Goal: Task Accomplishment & Management: Use online tool/utility

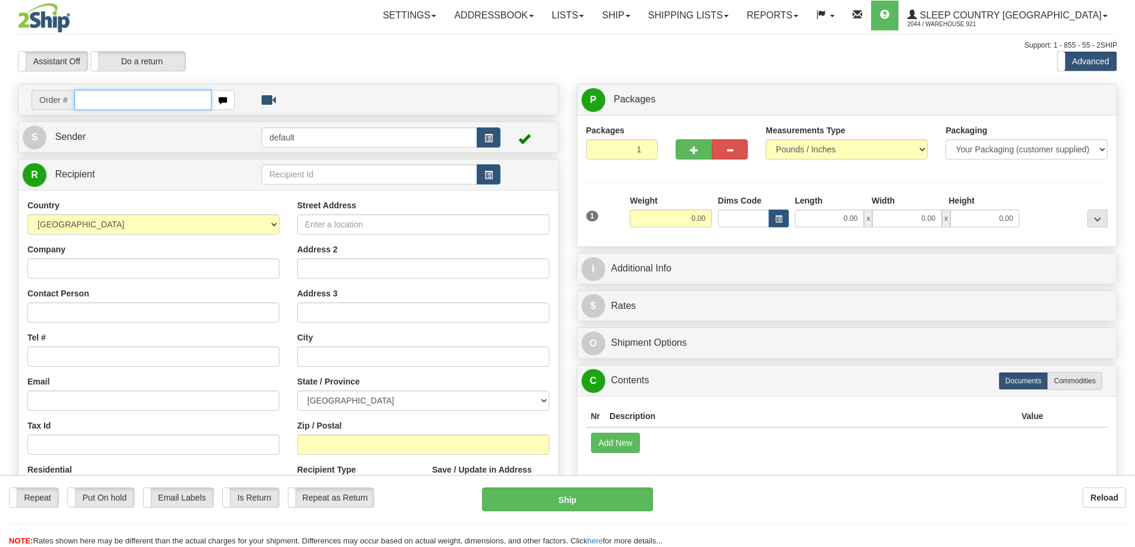
click at [104, 98] on input "text" at bounding box center [142, 100] width 137 height 20
paste input "9002H994760"
type input "9002H994760"
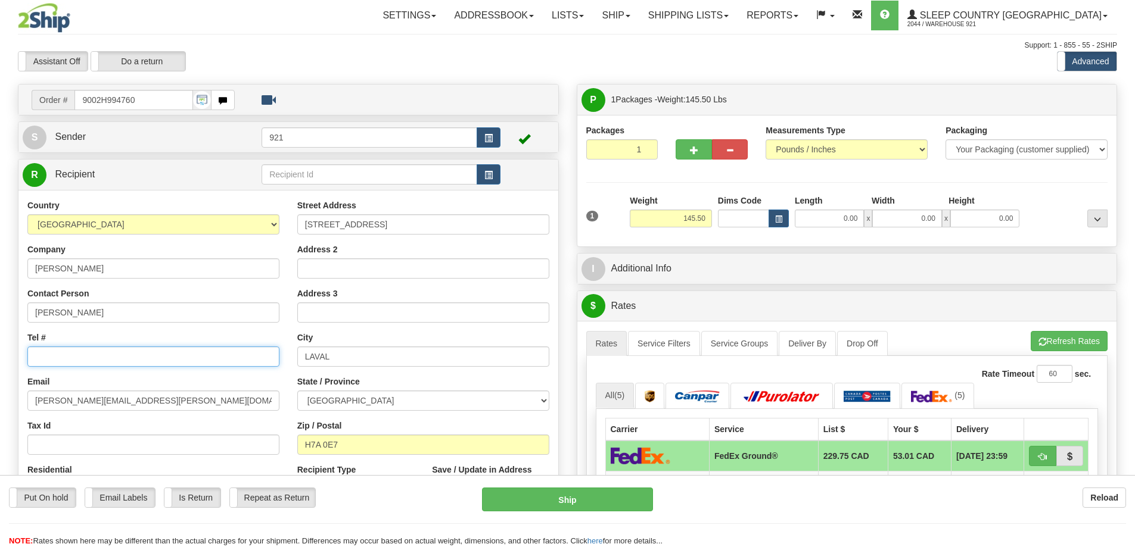
click at [33, 364] on input "Tel #" at bounding box center [153, 357] width 252 height 20
paste input "514 296-5022"
type input "514 296-5022"
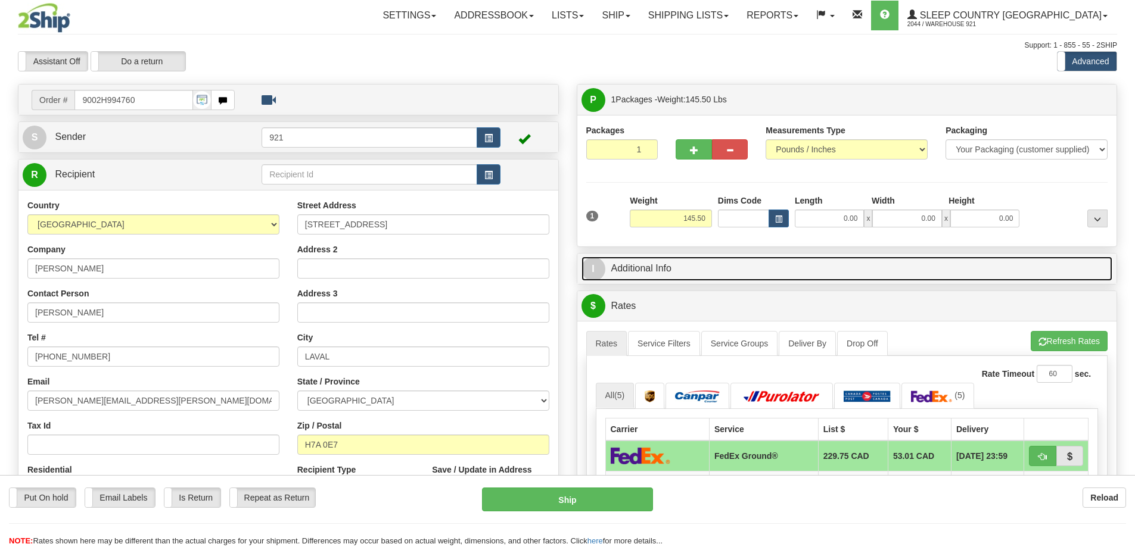
click at [742, 278] on link "I Additional Info" at bounding box center [846, 269] width 531 height 24
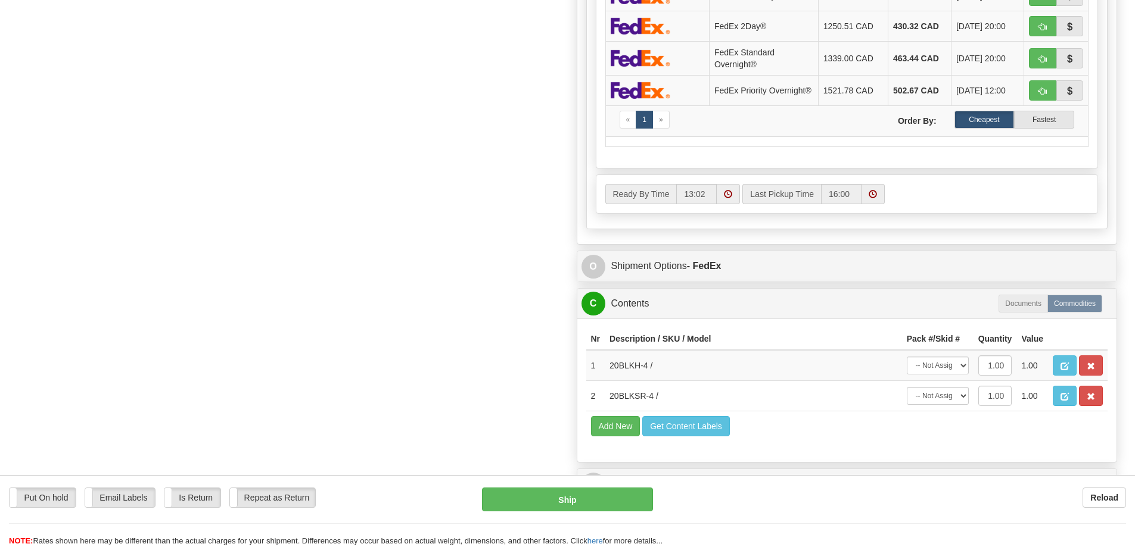
scroll to position [953, 0]
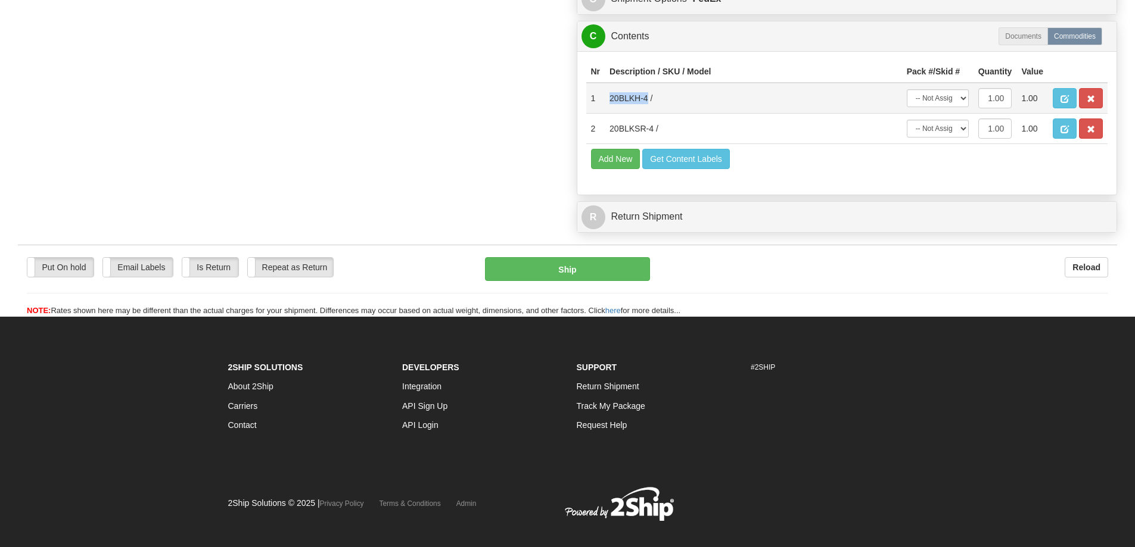
drag, startPoint x: 648, startPoint y: 101, endPoint x: 606, endPoint y: 105, distance: 41.3
click at [606, 105] on td "20BLKH-4 /" at bounding box center [753, 98] width 297 height 31
copy td "20BLKH-4"
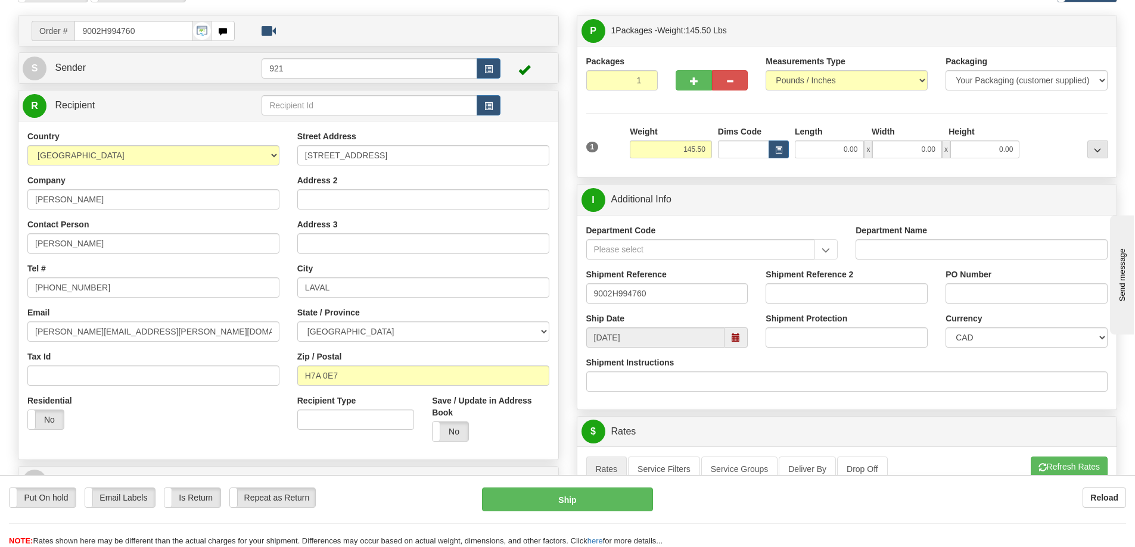
scroll to position [0, 0]
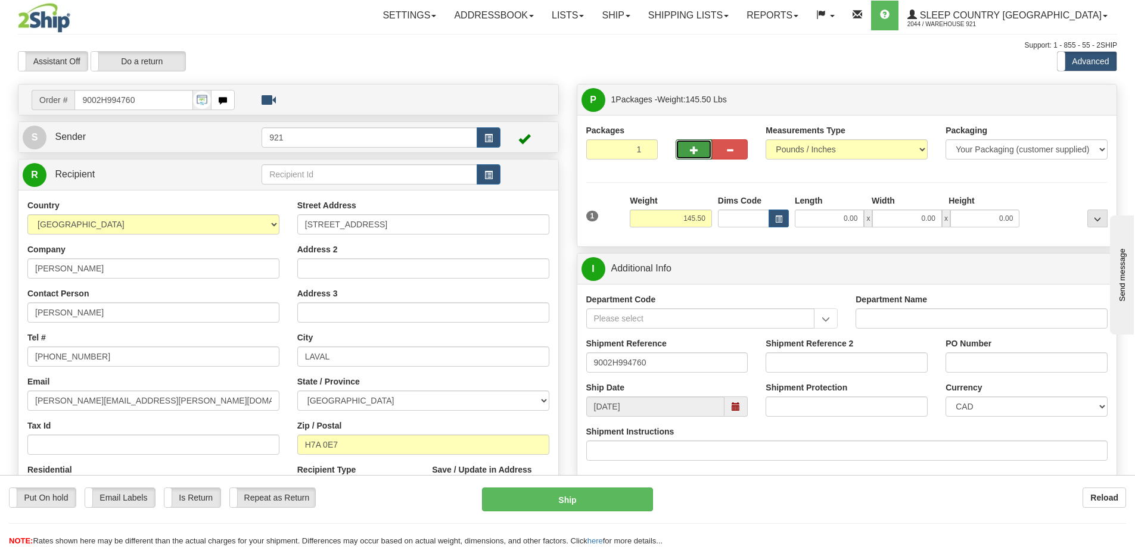
drag, startPoint x: 690, startPoint y: 157, endPoint x: 813, endPoint y: 130, distance: 125.0
click at [691, 157] on button "button" at bounding box center [693, 149] width 36 height 20
type input "2"
click at [1064, 95] on label "Package Level Pack.." at bounding box center [1082, 100] width 60 height 18
radio input "true"
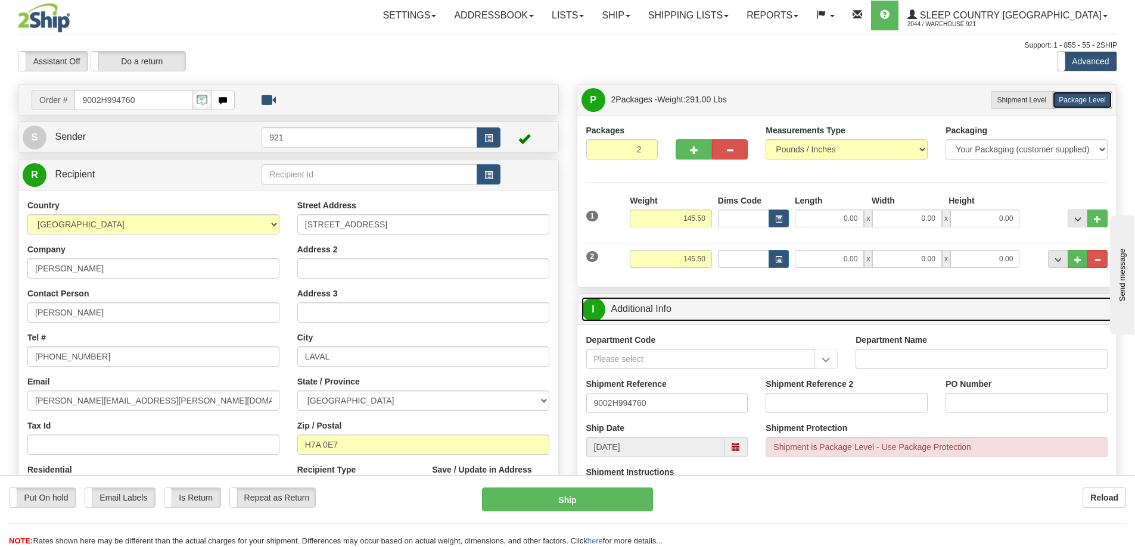
click at [654, 315] on link "I Additional Info" at bounding box center [846, 309] width 531 height 24
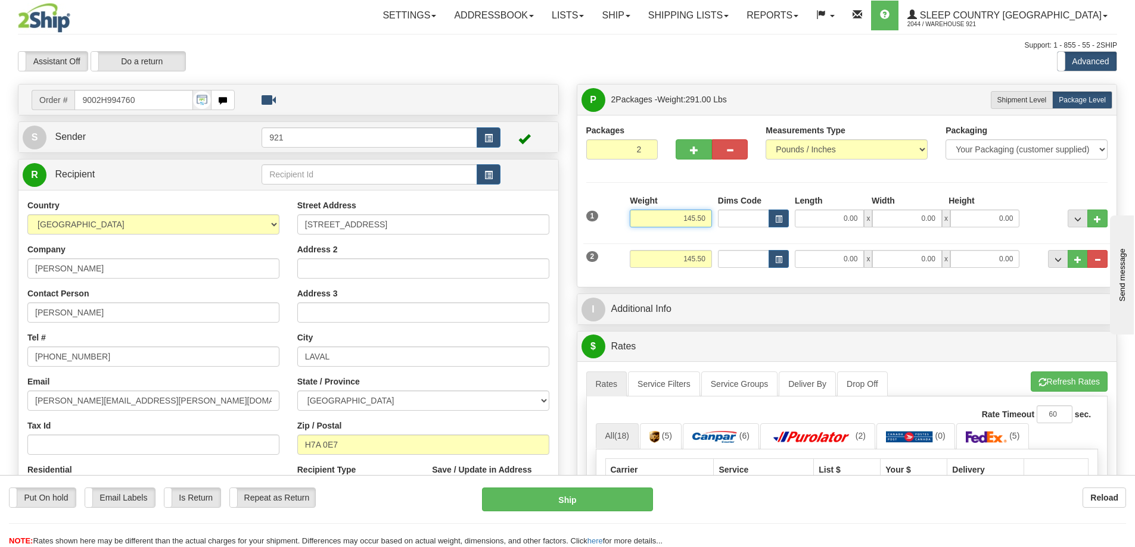
drag, startPoint x: 671, startPoint y: 220, endPoint x: 914, endPoint y: 197, distance: 243.6
click at [914, 197] on div "1 Weight 145.50 Dims Code x" at bounding box center [847, 216] width 528 height 42
type input "0.00"
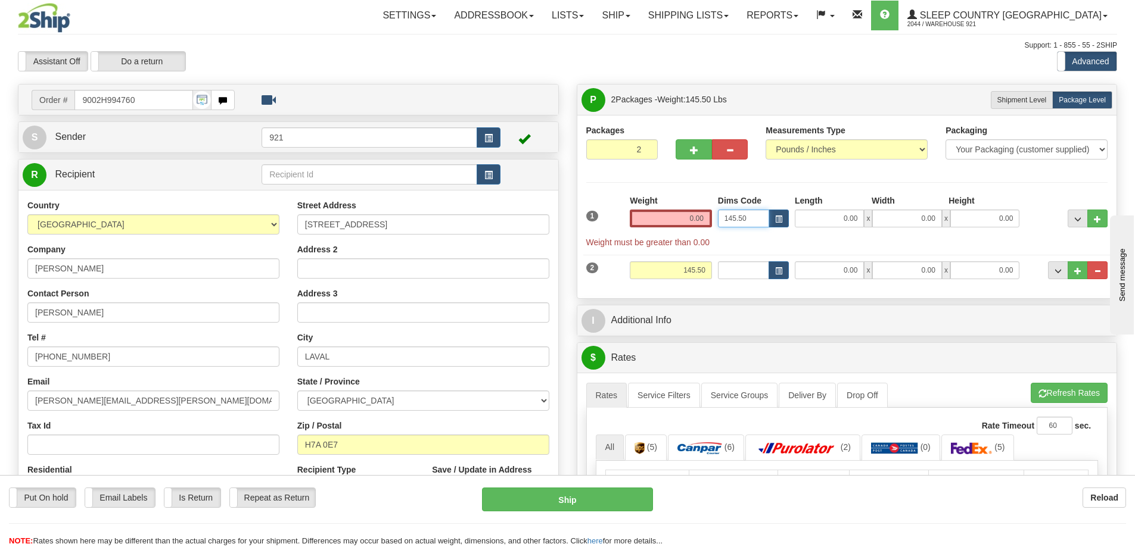
type input "145.50"
drag, startPoint x: 682, startPoint y: 217, endPoint x: 731, endPoint y: 213, distance: 49.0
click at [729, 213] on div "1 Weight 0.00 Dims Code 0.00" at bounding box center [847, 222] width 528 height 54
paste input "59.52"
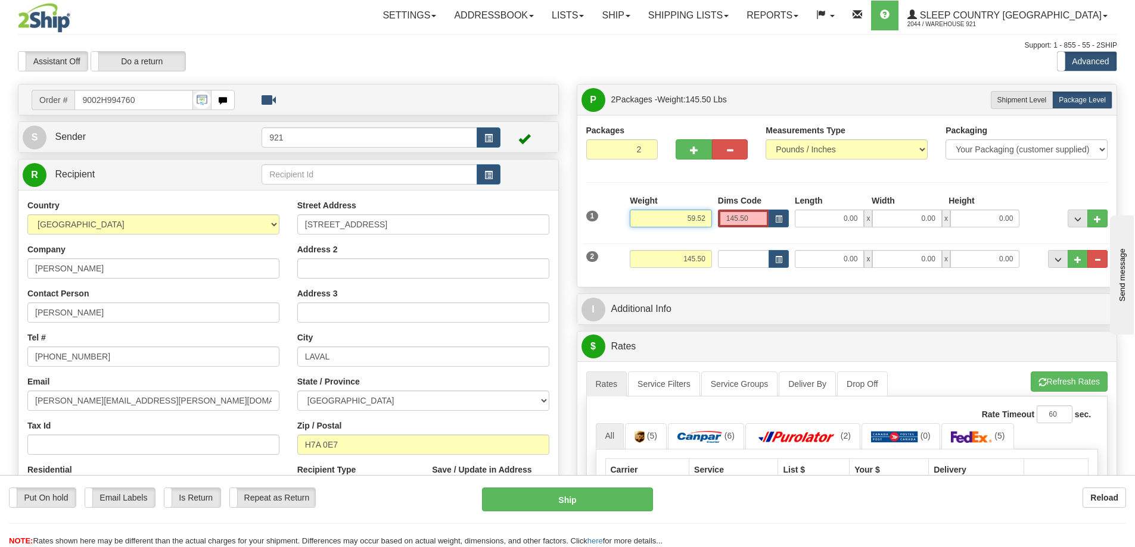
type input "59.52"
click at [752, 216] on input "145.50" at bounding box center [743, 219] width 51 height 18
drag, startPoint x: 752, startPoint y: 216, endPoint x: 648, endPoint y: 229, distance: 105.7
click at [648, 229] on div "1 Weight 59.52 Dims Code x x" at bounding box center [847, 216] width 528 height 42
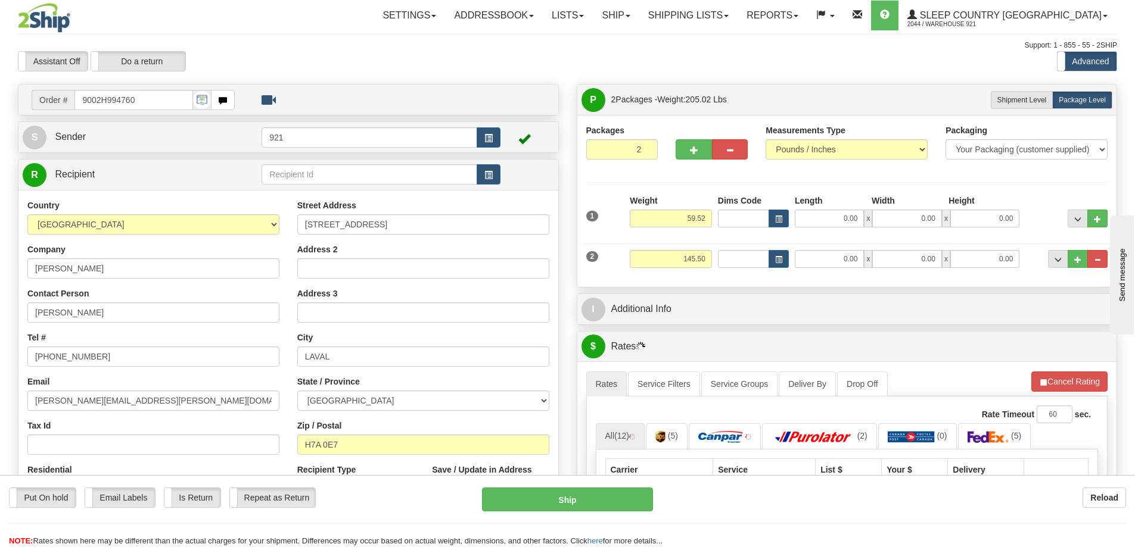
click at [681, 285] on div "Packages 2 2 Measurements Type" at bounding box center [847, 201] width 540 height 172
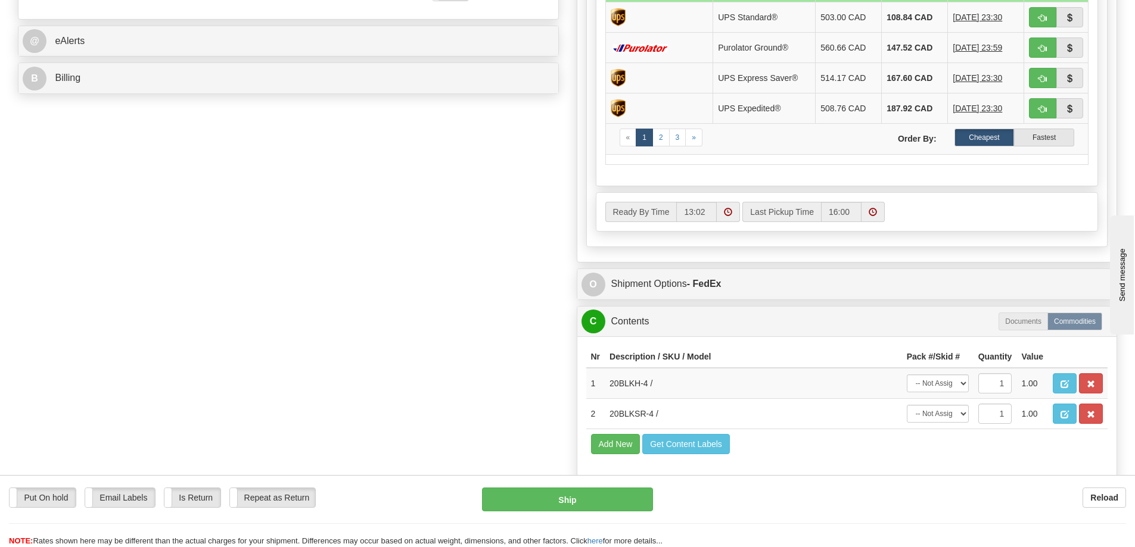
scroll to position [536, 0]
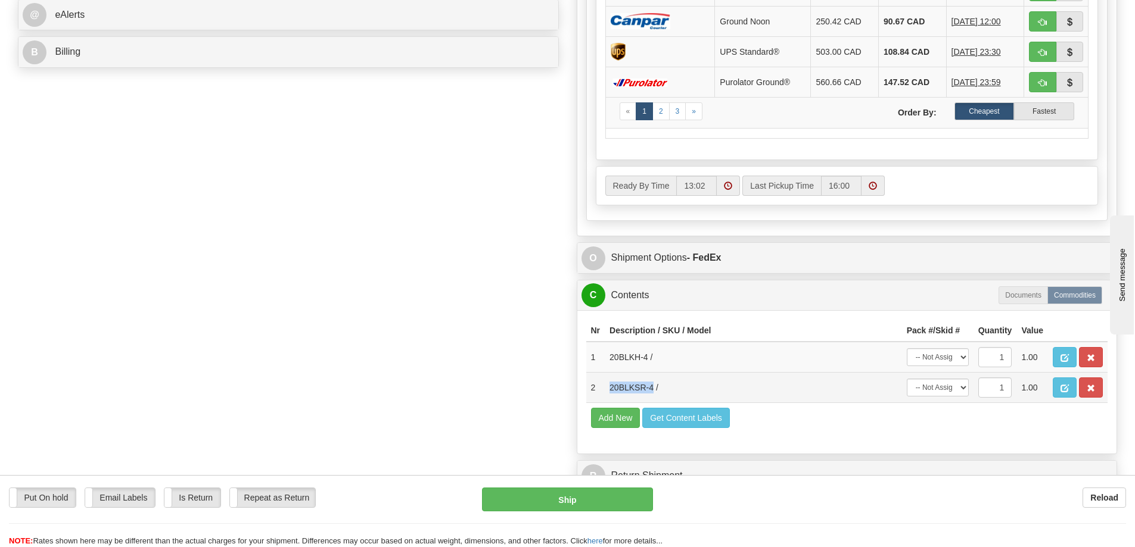
drag, startPoint x: 652, startPoint y: 386, endPoint x: 611, endPoint y: 391, distance: 41.4
click at [611, 391] on td "20BLKSR-4 /" at bounding box center [753, 388] width 297 height 30
copy td "20BLKSR-4"
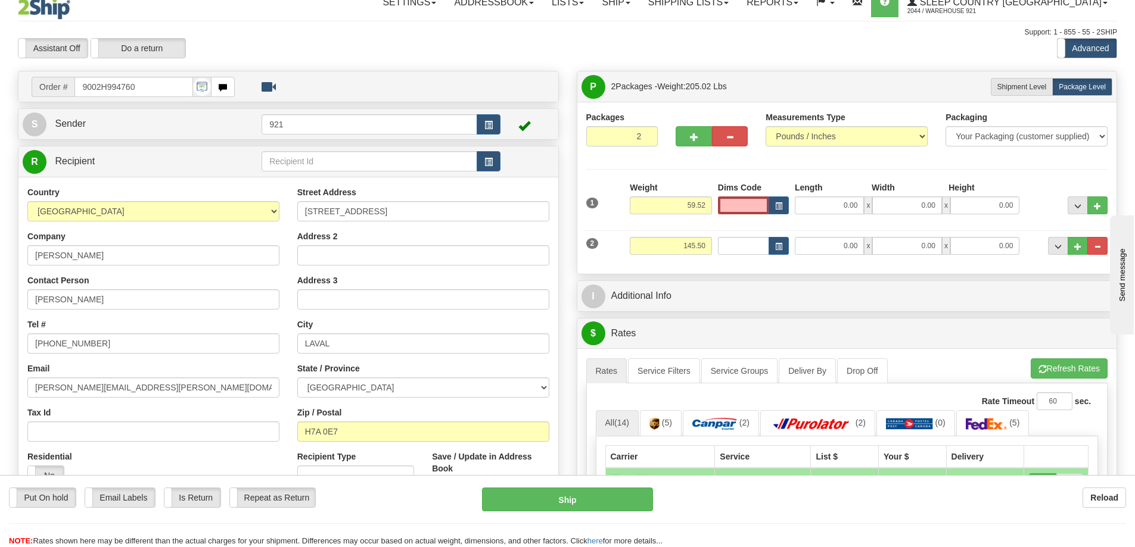
scroll to position [0, 0]
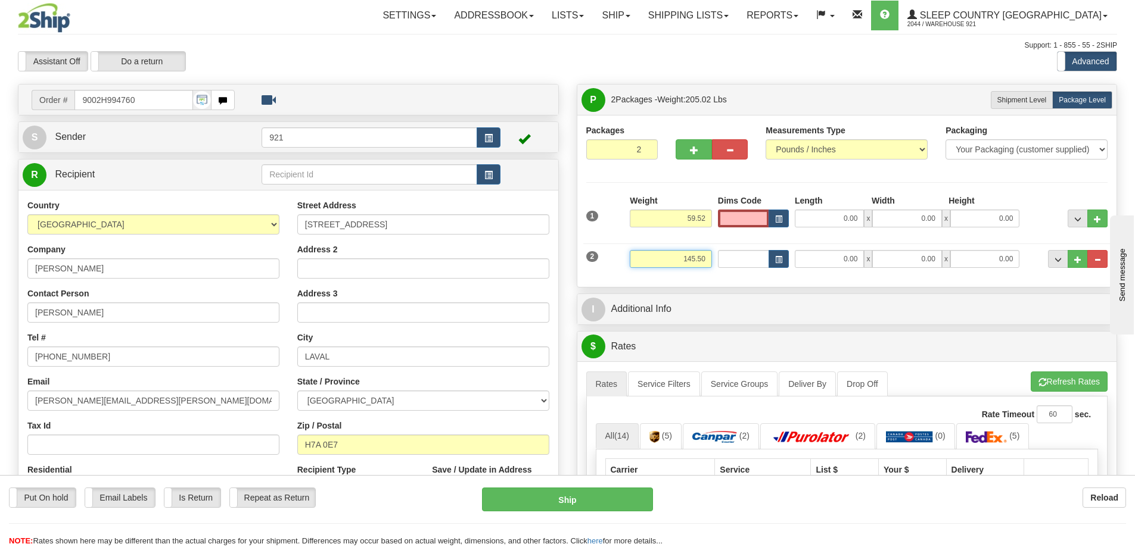
drag, startPoint x: 674, startPoint y: 257, endPoint x: 754, endPoint y: 256, distance: 79.8
click at [754, 256] on div "2 Weight 145.50 Dims Code Length Width 0.00" at bounding box center [847, 258] width 528 height 40
paste input "20BLKSR-4"
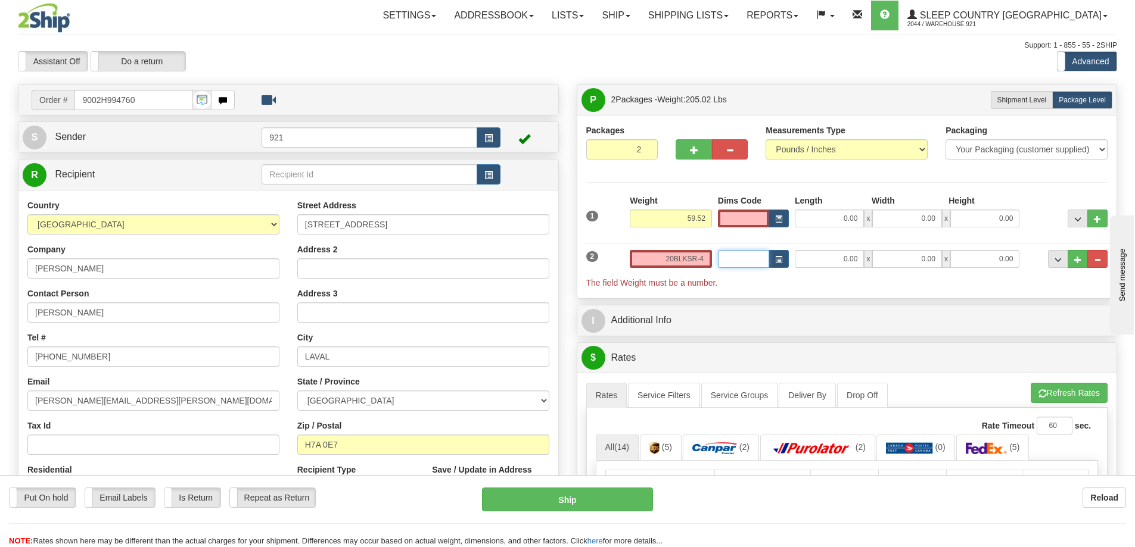
type input "0.00"
click at [669, 256] on input "0.00" at bounding box center [671, 259] width 82 height 18
paste input "85.98"
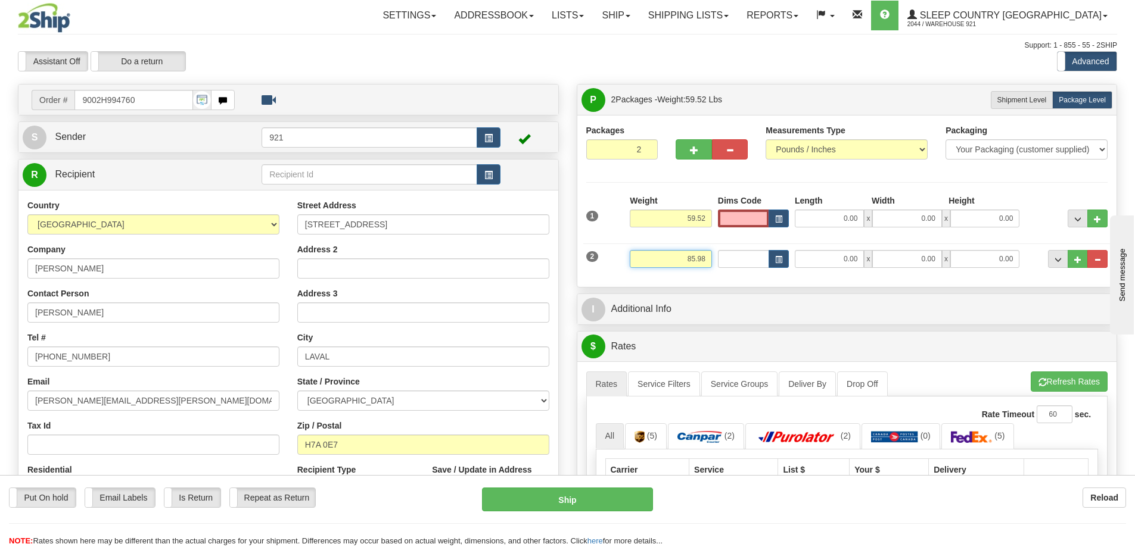
type input "85.98"
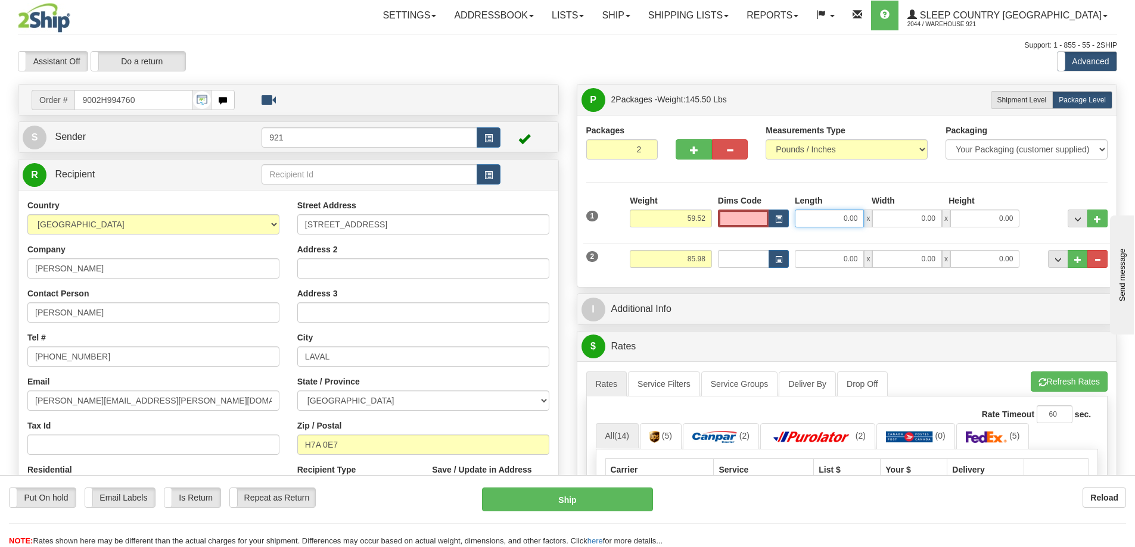
click at [840, 222] on input "0.00" at bounding box center [829, 219] width 69 height 18
type input "0.00"
click at [739, 155] on button "button" at bounding box center [730, 149] width 36 height 20
radio input "true"
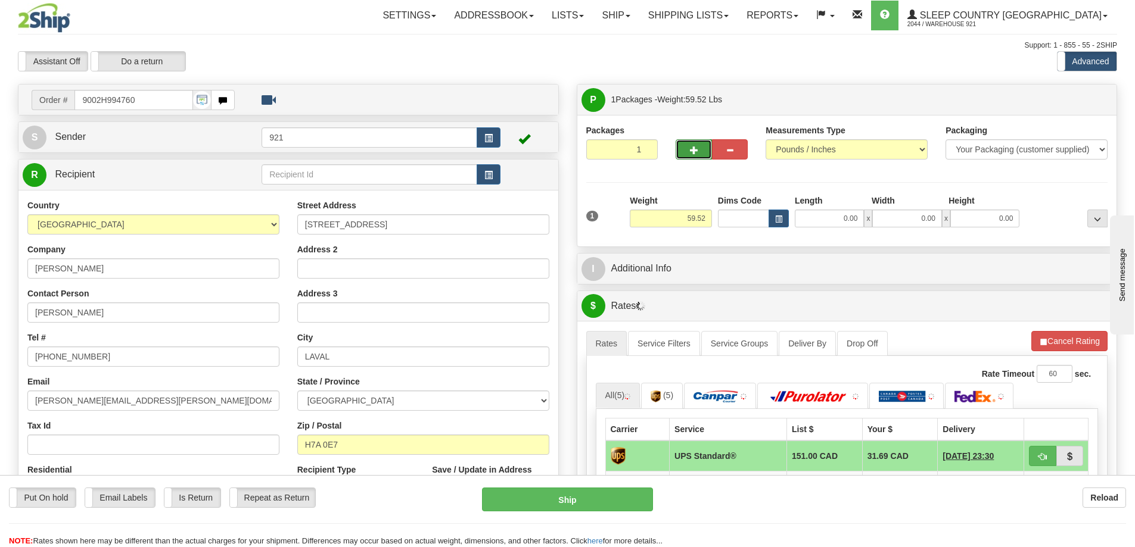
click at [693, 151] on span "button" at bounding box center [694, 151] width 8 height 8
type input "2"
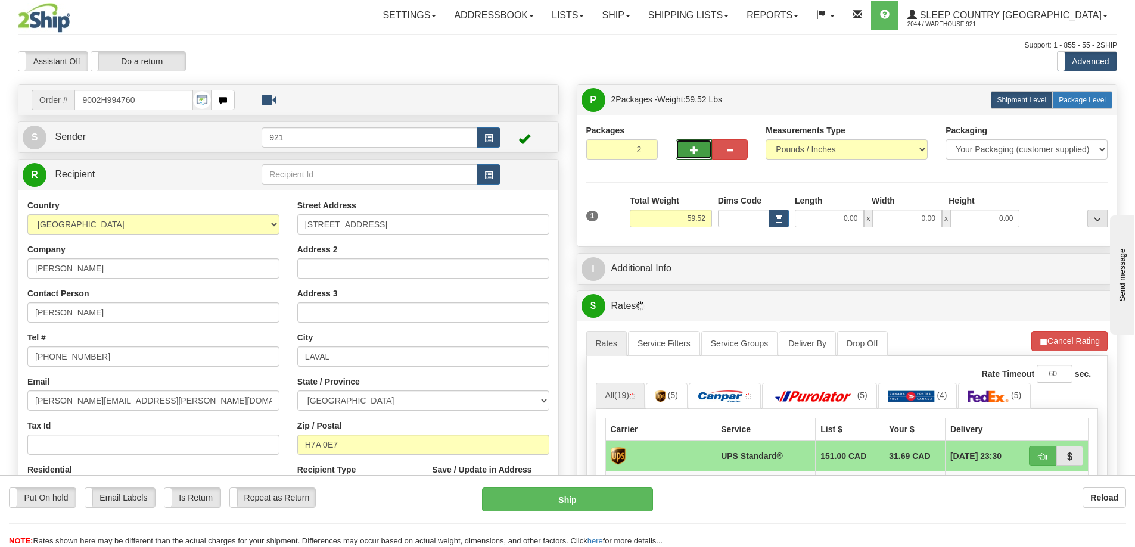
click at [1067, 91] on label "Package Level Pack.." at bounding box center [1082, 100] width 60 height 18
radio input "true"
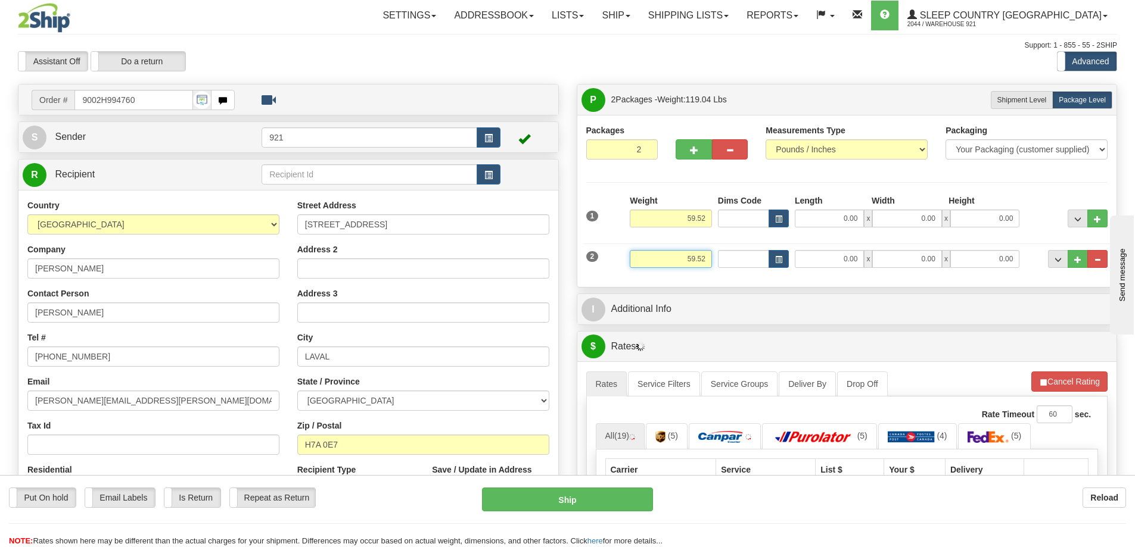
drag, startPoint x: 664, startPoint y: 262, endPoint x: 879, endPoint y: 246, distance: 215.0
click at [877, 246] on div "2 Weight 59.52 Dims Code Length Width Height" at bounding box center [847, 258] width 528 height 40
paste input "85.98"
type input "85.98"
click at [834, 217] on input "0.00" at bounding box center [829, 219] width 69 height 18
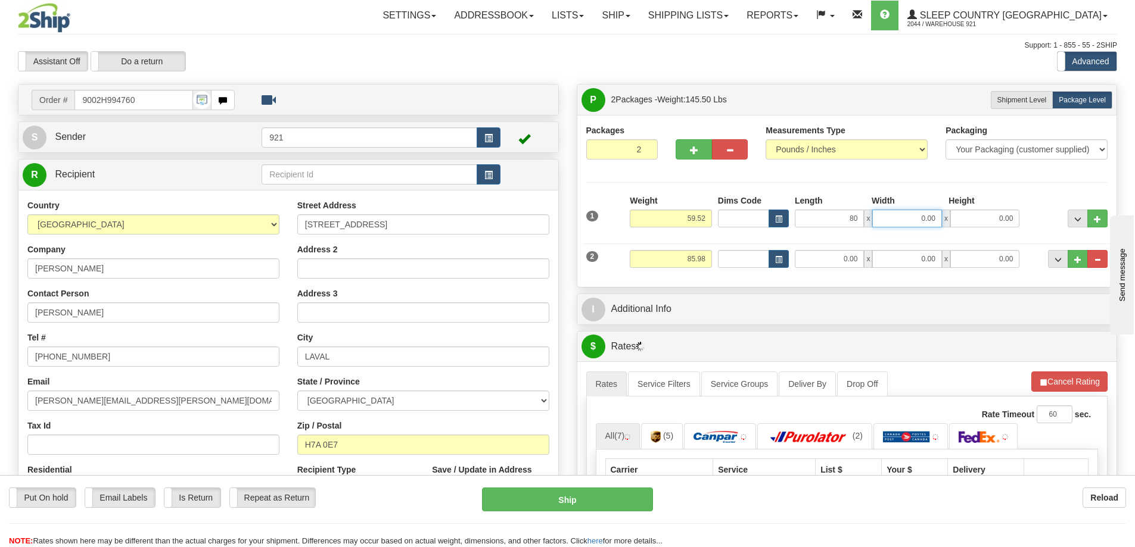
type input "80.00"
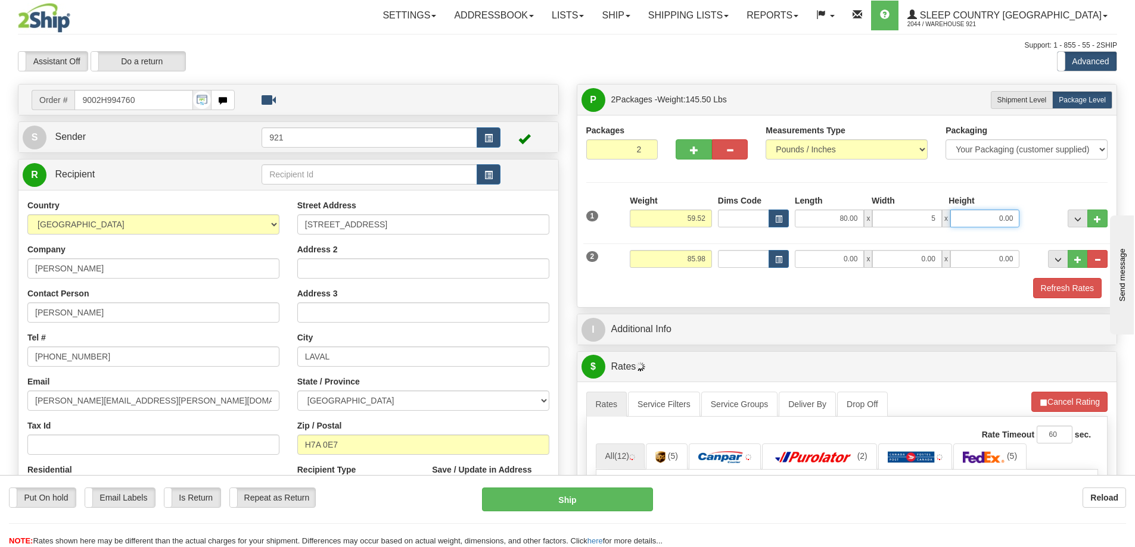
type input "5.00"
type input "56.00"
click at [824, 251] on input "0.00" at bounding box center [829, 259] width 69 height 18
type input "86.00"
type input "18.00"
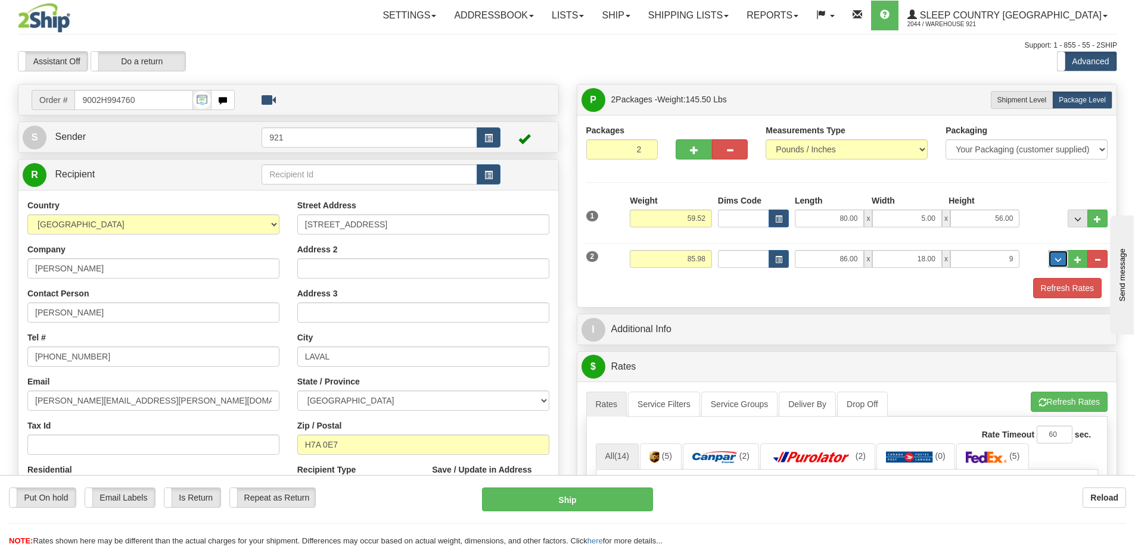
type input "9.00"
click at [652, 405] on link "Service Filters" at bounding box center [664, 404] width 72 height 25
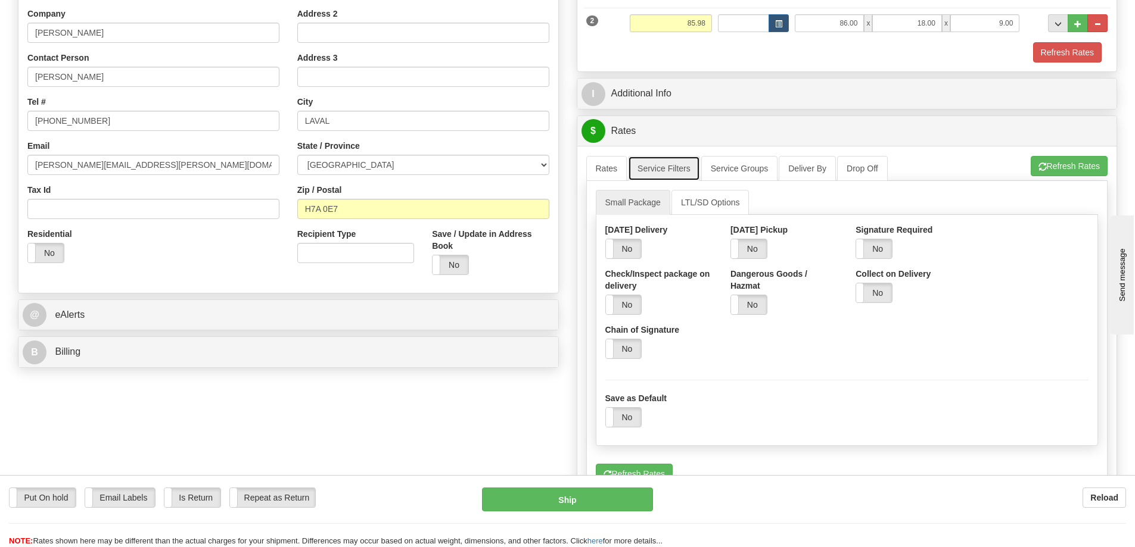
scroll to position [238, 0]
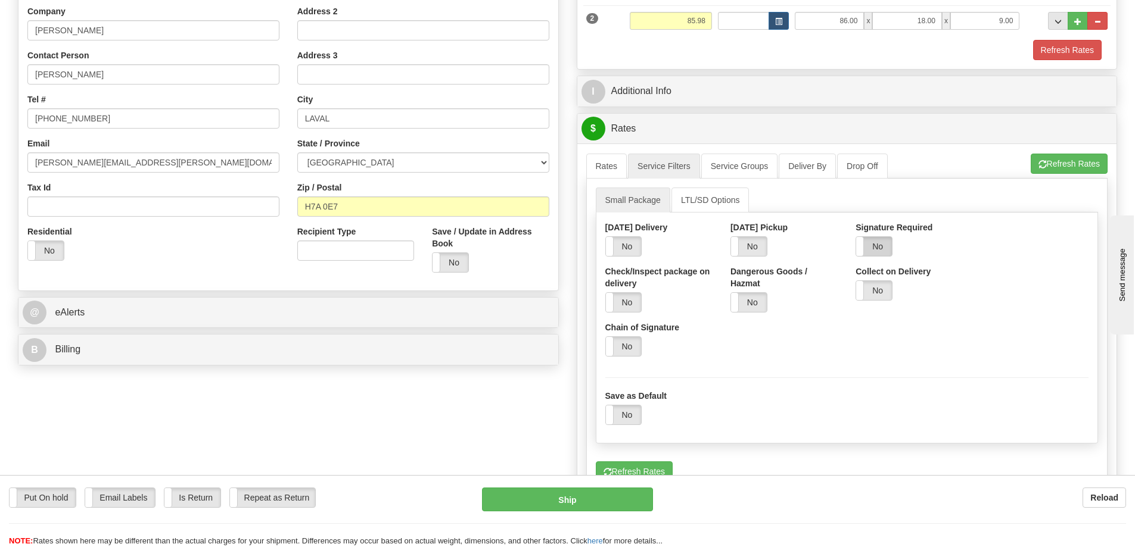
click at [874, 254] on label "No" at bounding box center [874, 246] width 36 height 19
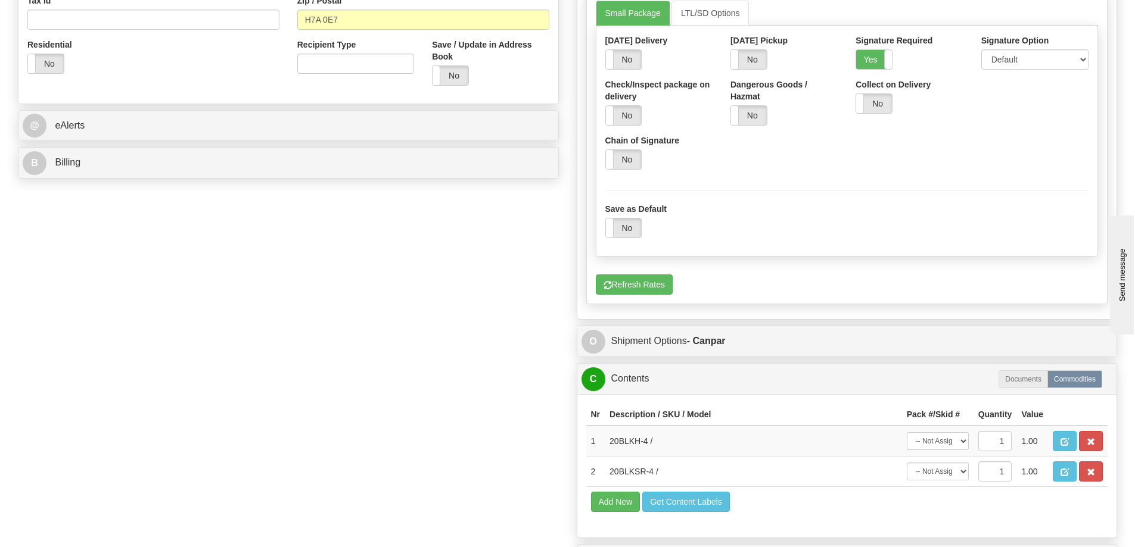
scroll to position [368, 0]
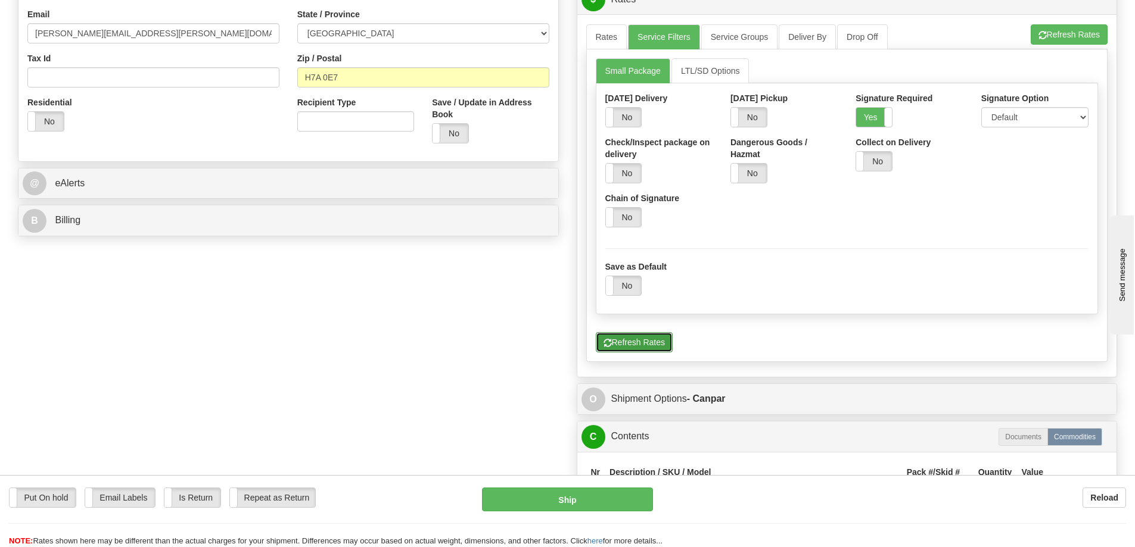
click at [618, 337] on button "Refresh Rates" at bounding box center [634, 342] width 77 height 20
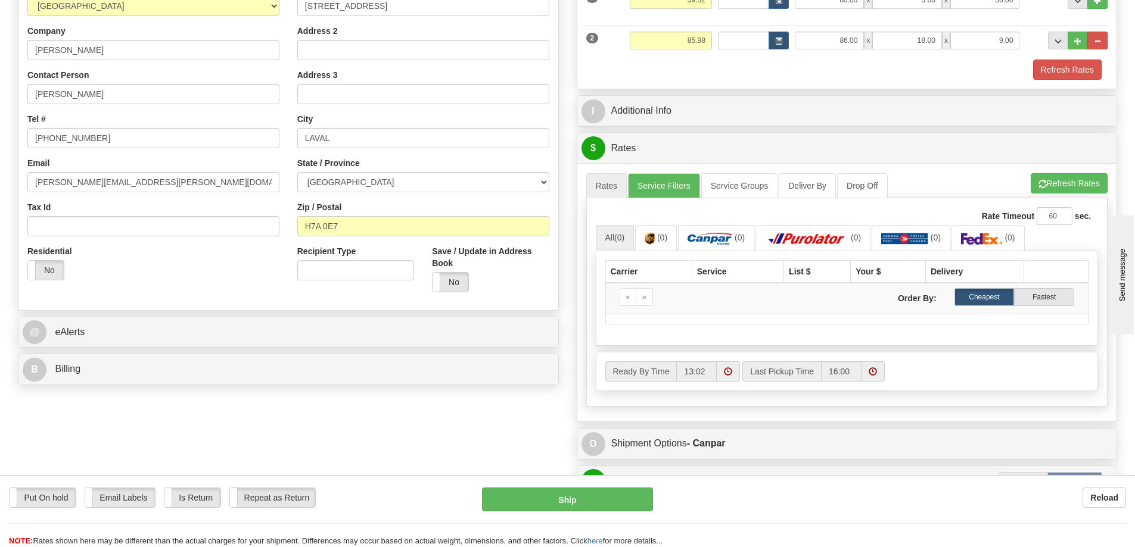
scroll to position [248, 0]
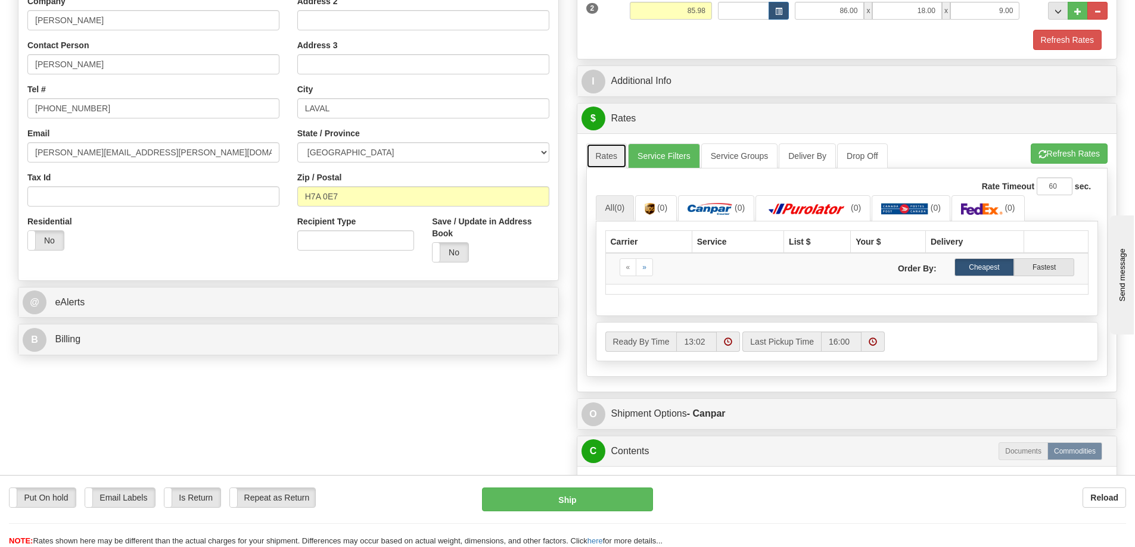
click at [620, 155] on link "Rates" at bounding box center [606, 156] width 41 height 25
click at [648, 150] on link "Service Filters" at bounding box center [664, 156] width 72 height 25
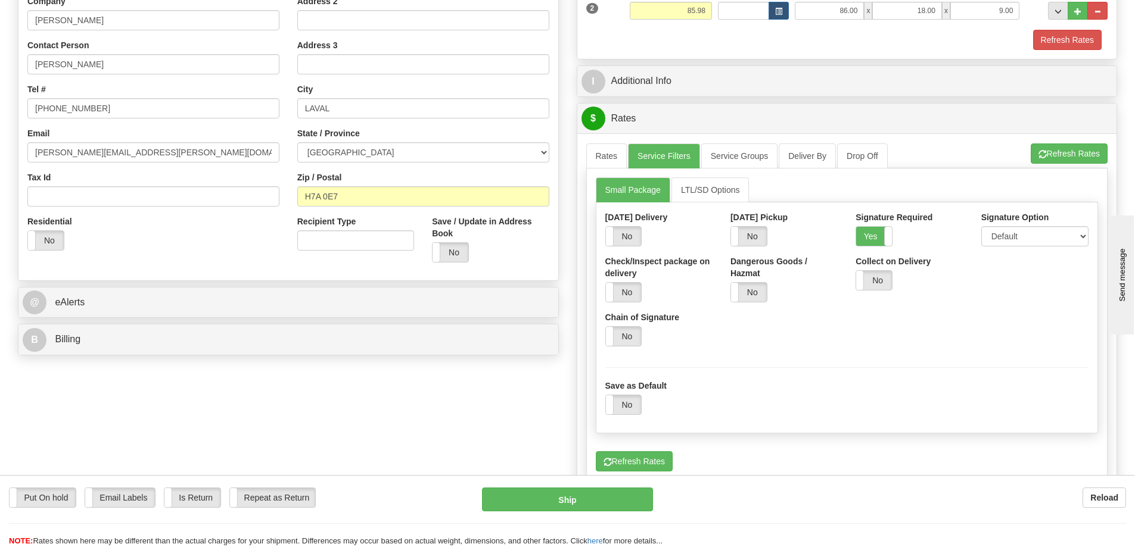
click at [883, 232] on label "Yes" at bounding box center [874, 236] width 36 height 19
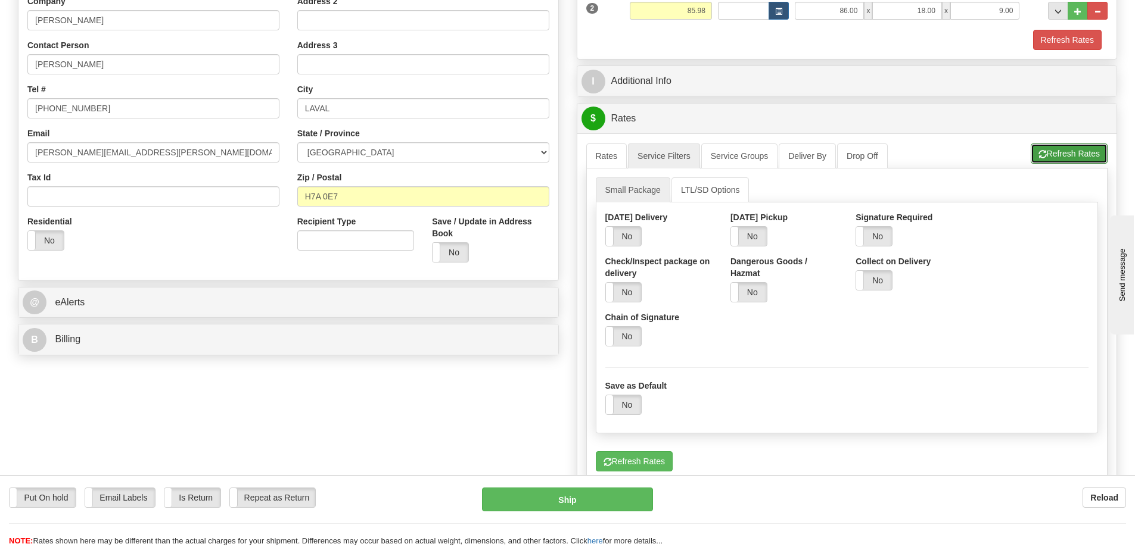
click at [1059, 153] on button "Refresh Rates" at bounding box center [1069, 154] width 77 height 20
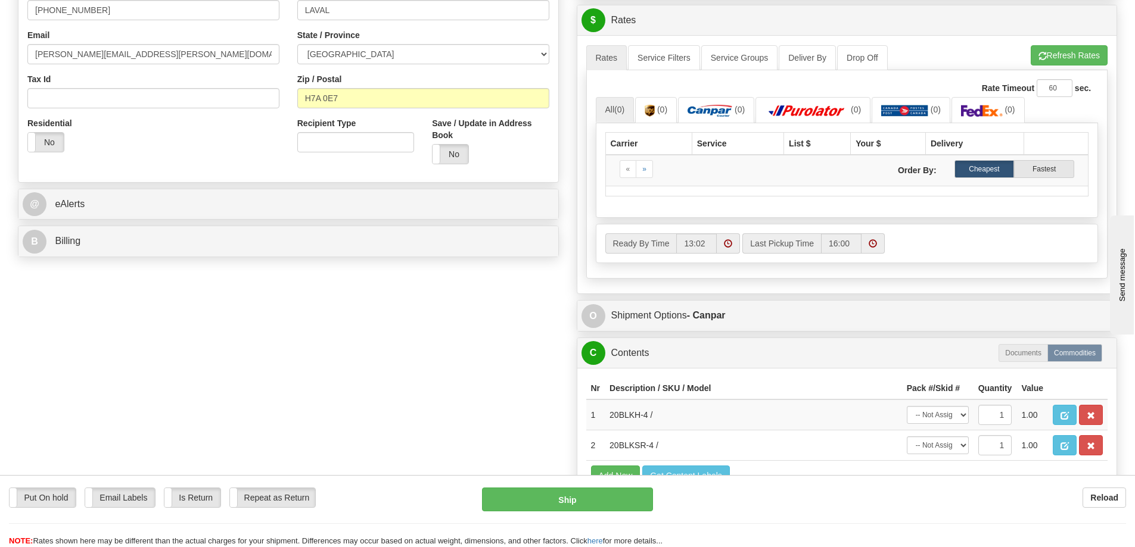
scroll to position [477, 0]
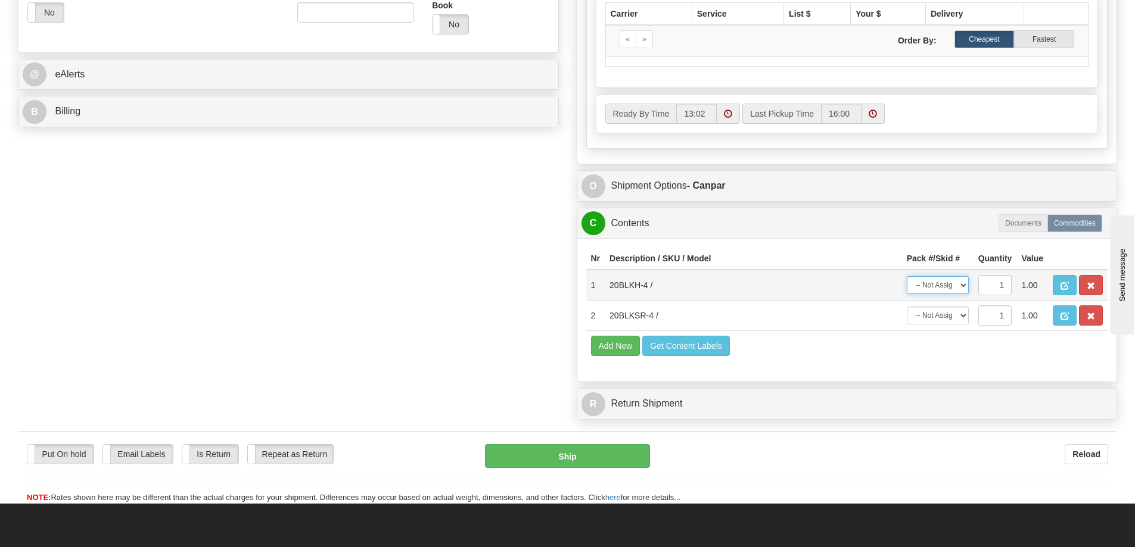
click at [948, 284] on select "-- Not Assigned -- Package 1 Package 2" at bounding box center [938, 285] width 62 height 18
select select "0"
click at [907, 276] on select "-- Not Assigned -- Package 1 Package 2" at bounding box center [938, 285] width 62 height 18
click at [944, 314] on select "-- Not Assigned -- Package 1 Package 2" at bounding box center [938, 316] width 62 height 18
select select "1"
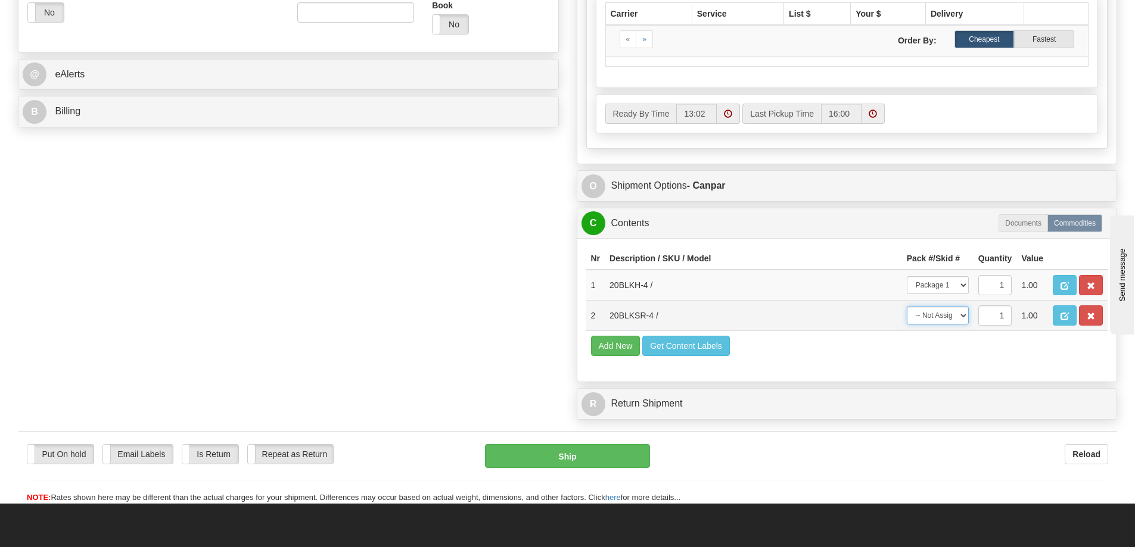
click at [907, 307] on select "-- Not Assigned -- Package 1 Package 2" at bounding box center [938, 316] width 62 height 18
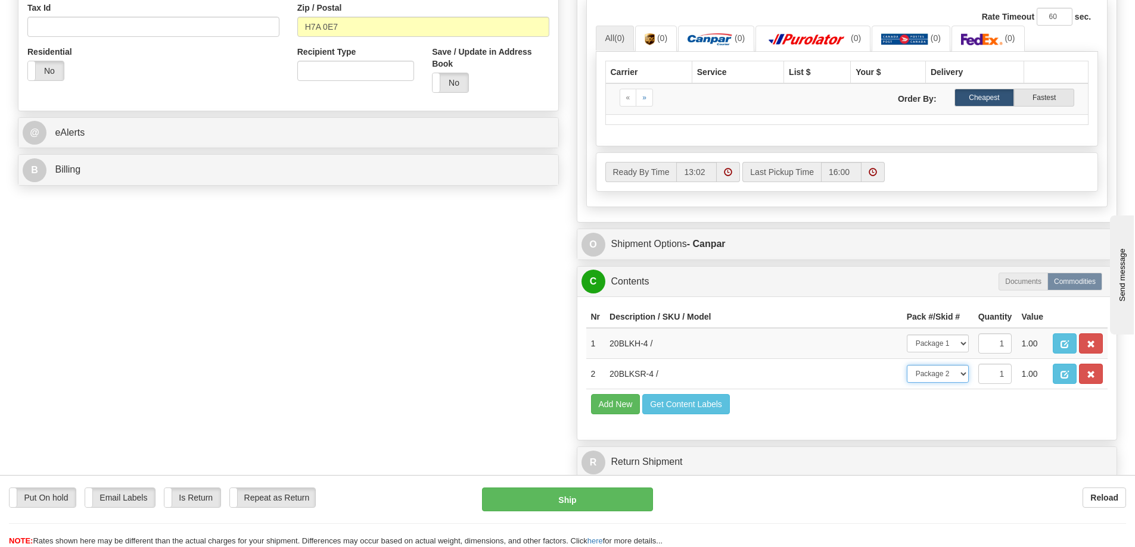
scroll to position [119, 0]
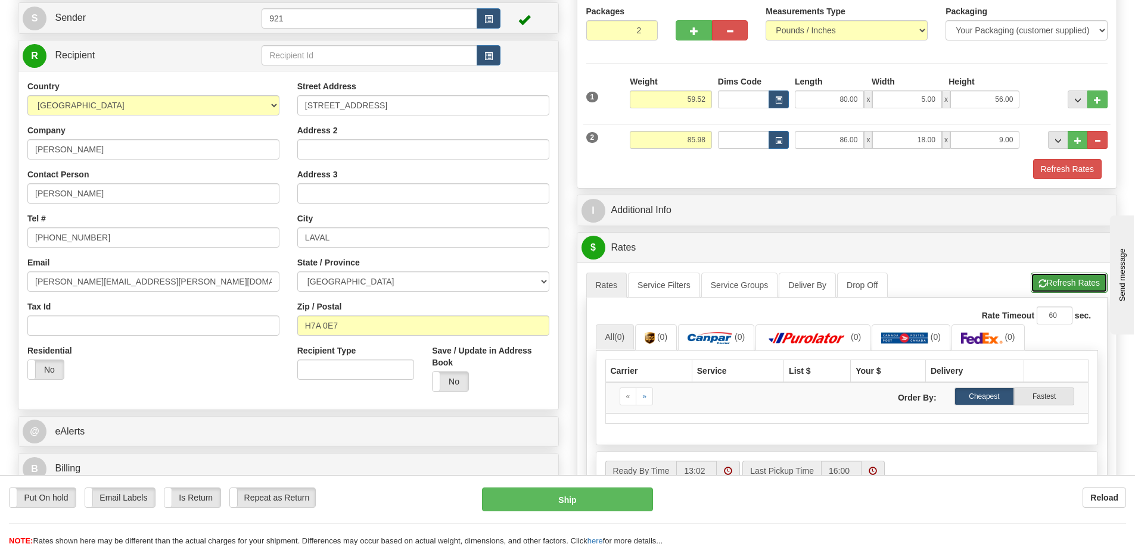
click at [1057, 278] on button "Refresh Rates" at bounding box center [1069, 283] width 77 height 20
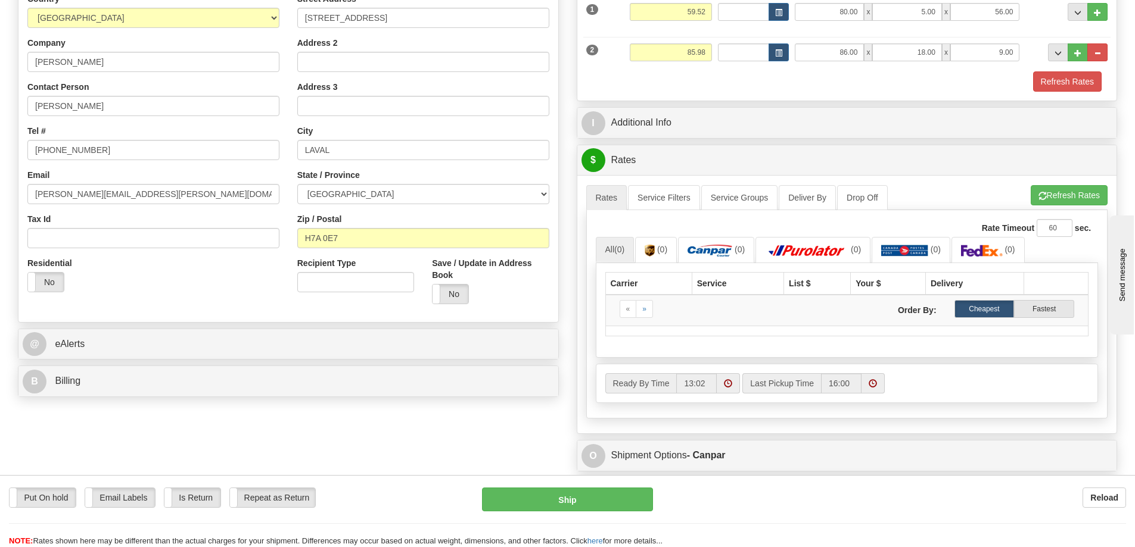
scroll to position [179, 0]
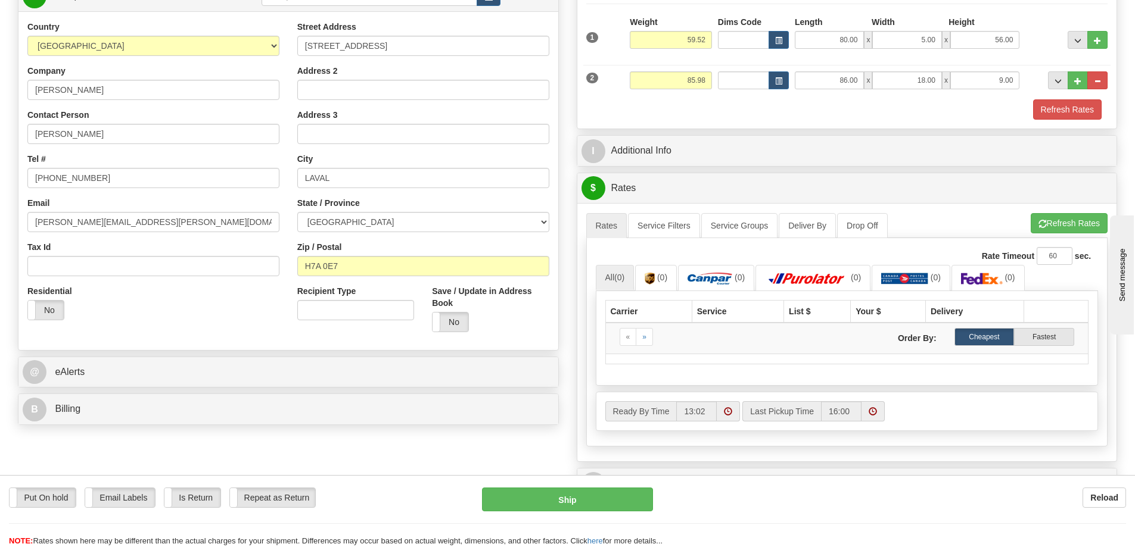
click at [209, 29] on div "Country AFGHANISTAN ALAND ISLANDS ALBANIA ALGERIA AMERICAN SAMOA ANDORRA ANGOLA…" at bounding box center [153, 38] width 252 height 35
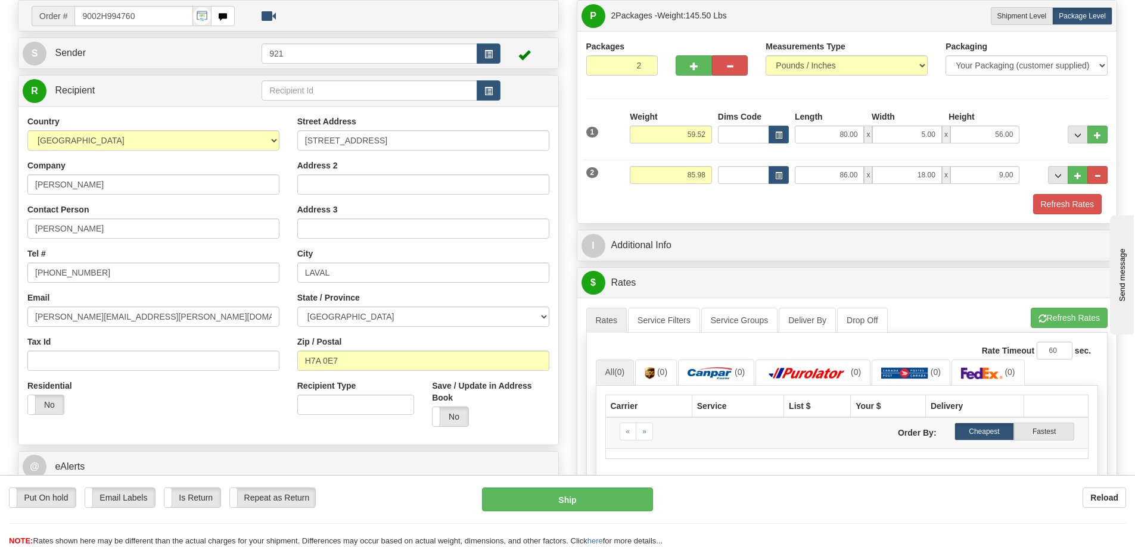
scroll to position [0, 0]
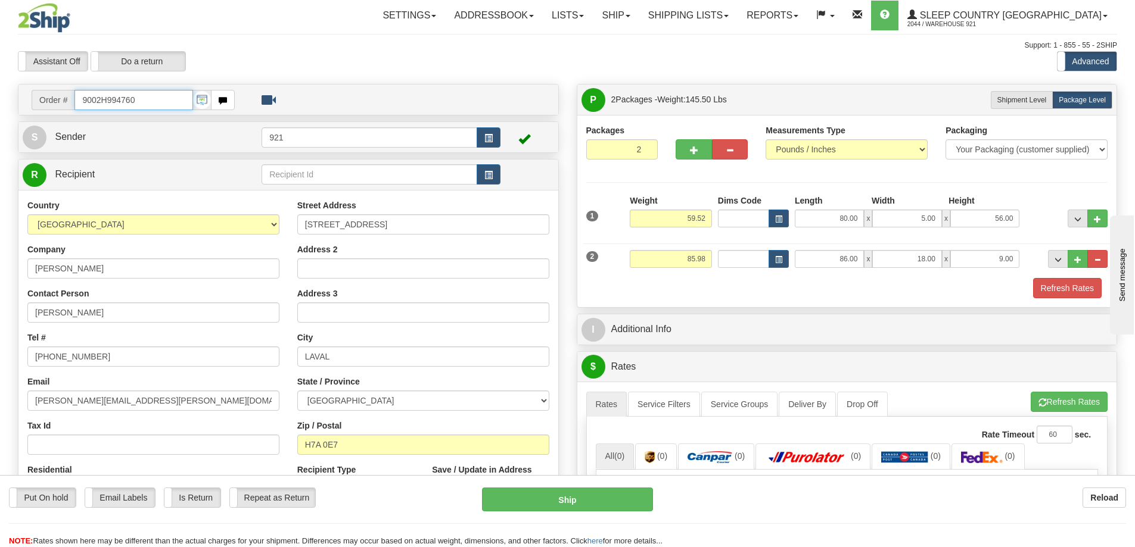
click at [135, 98] on input "9002H994760" at bounding box center [133, 100] width 119 height 20
drag, startPoint x: 142, startPoint y: 98, endPoint x: 66, endPoint y: 103, distance: 75.8
click at [67, 103] on div "Order # 9002H994760" at bounding box center [133, 100] width 203 height 20
paste input "0H997998"
type input "9000H997998"
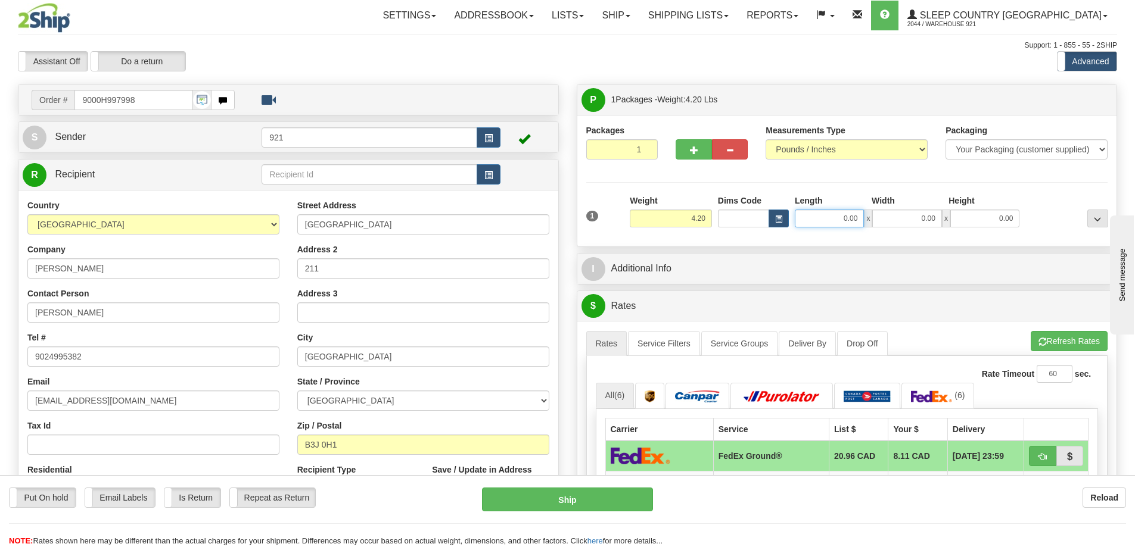
click at [832, 223] on input "0.00" at bounding box center [829, 219] width 69 height 18
type input "10.00"
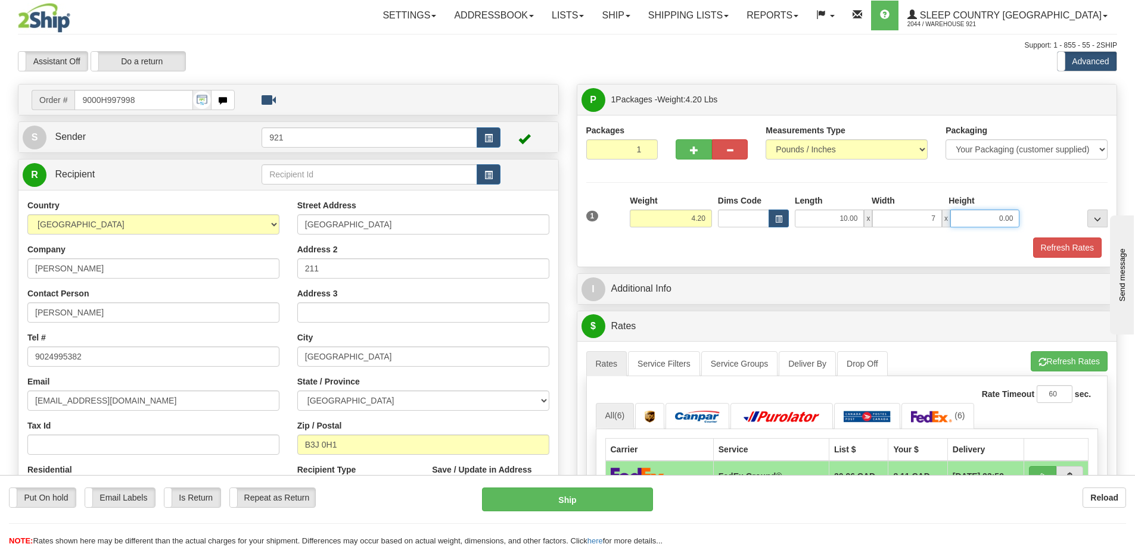
type input "7.00"
type input "8"
type input "4.00"
click at [1082, 365] on button "Refresh Rates" at bounding box center [1069, 361] width 77 height 20
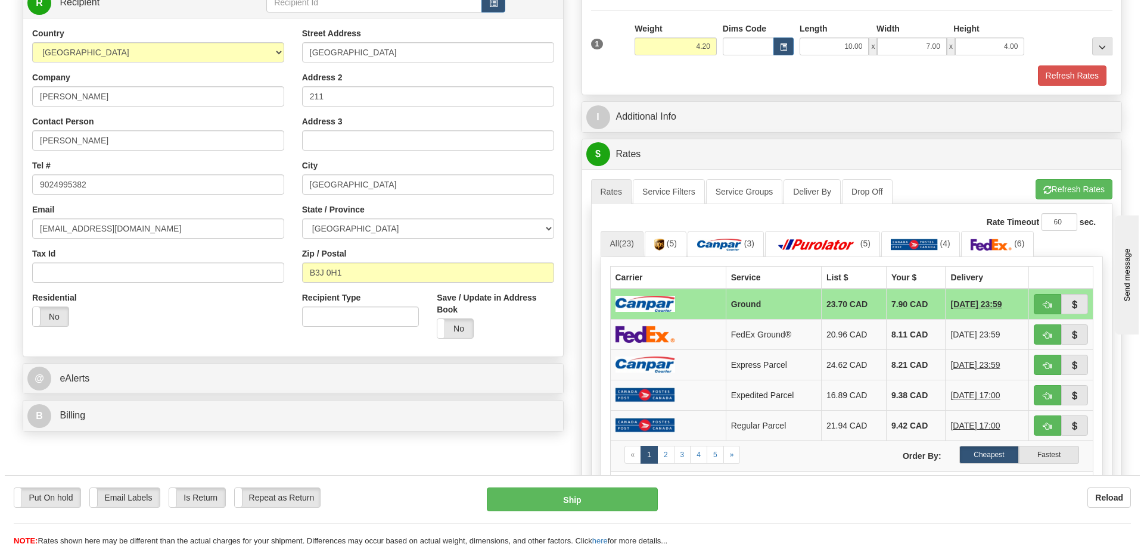
scroll to position [179, 0]
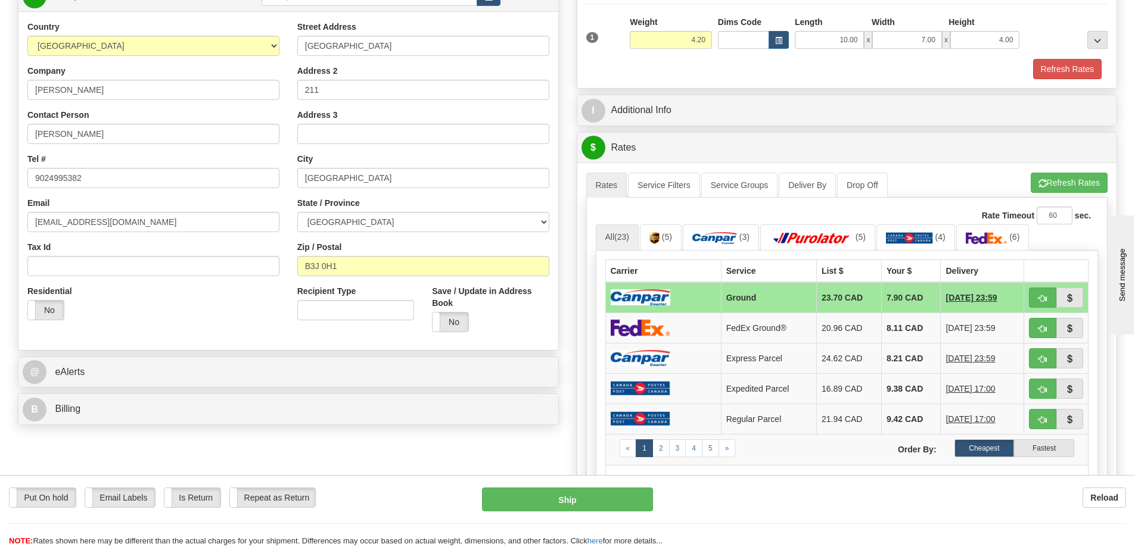
click at [569, 485] on div "Put On hold Put On hold Email Labels Email Labels Edit Is Return Is Return Repe…" at bounding box center [567, 511] width 1135 height 72
click at [575, 500] on button "Ship" at bounding box center [567, 500] width 171 height 24
type input "1"
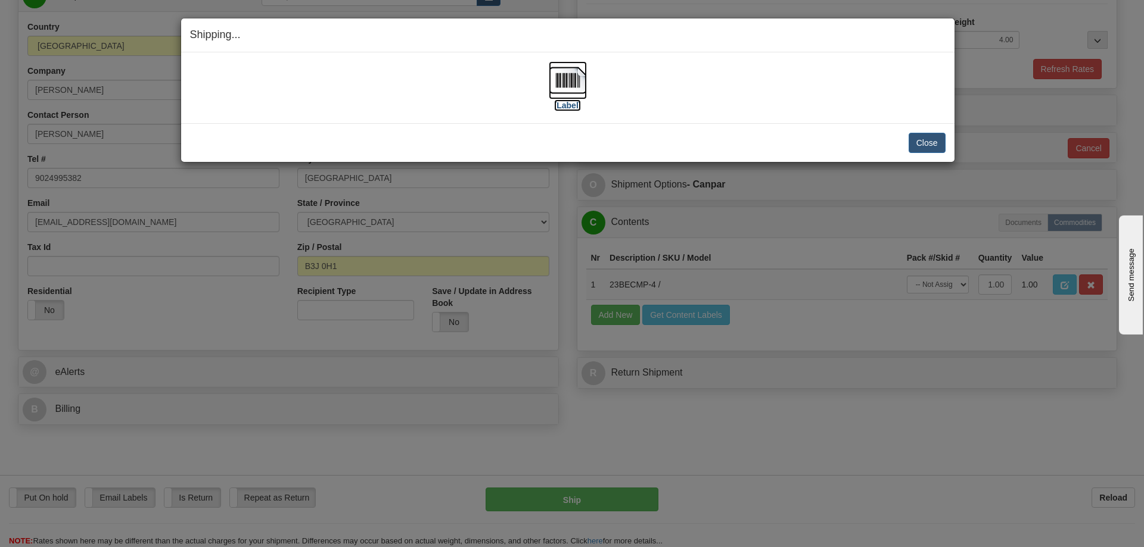
click at [566, 91] on img at bounding box center [568, 80] width 38 height 38
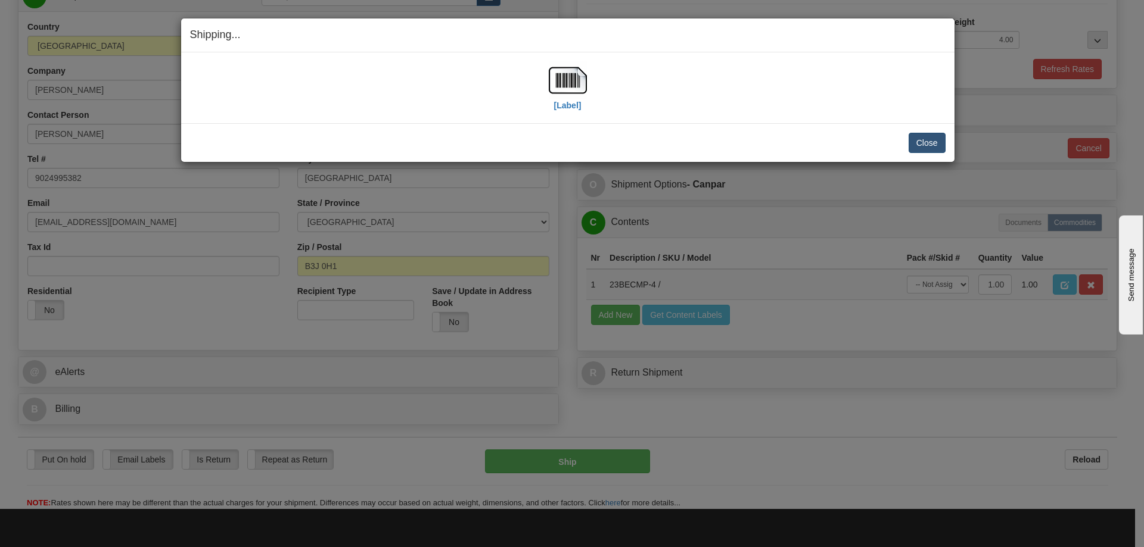
drag, startPoint x: 914, startPoint y: 138, endPoint x: 928, endPoint y: 135, distance: 14.7
click at [914, 138] on button "Close" at bounding box center [926, 143] width 37 height 20
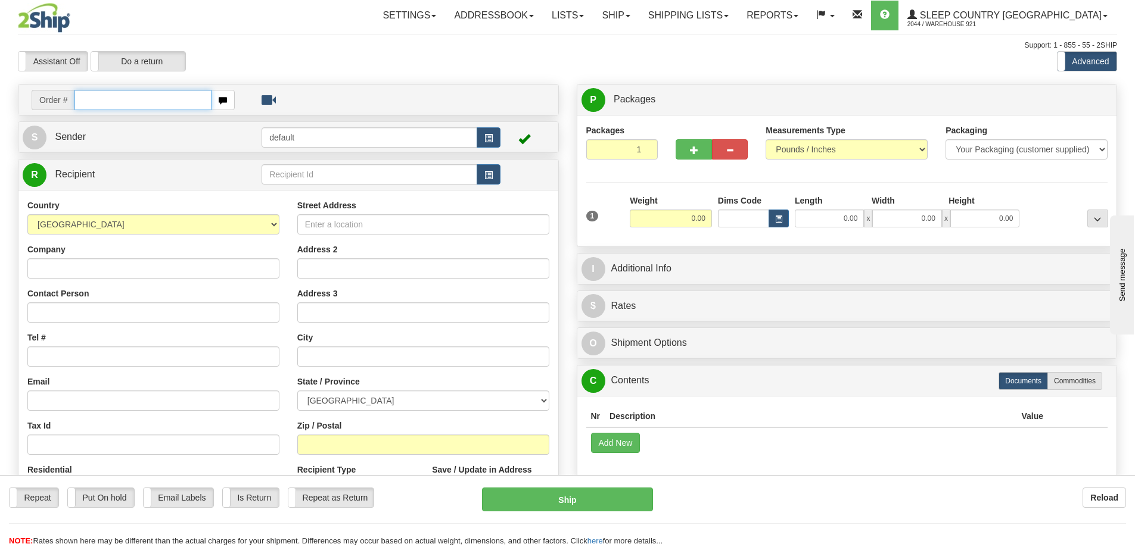
click at [112, 104] on input "text" at bounding box center [142, 100] width 137 height 20
paste input "9000H995060"
type input "9000H995060"
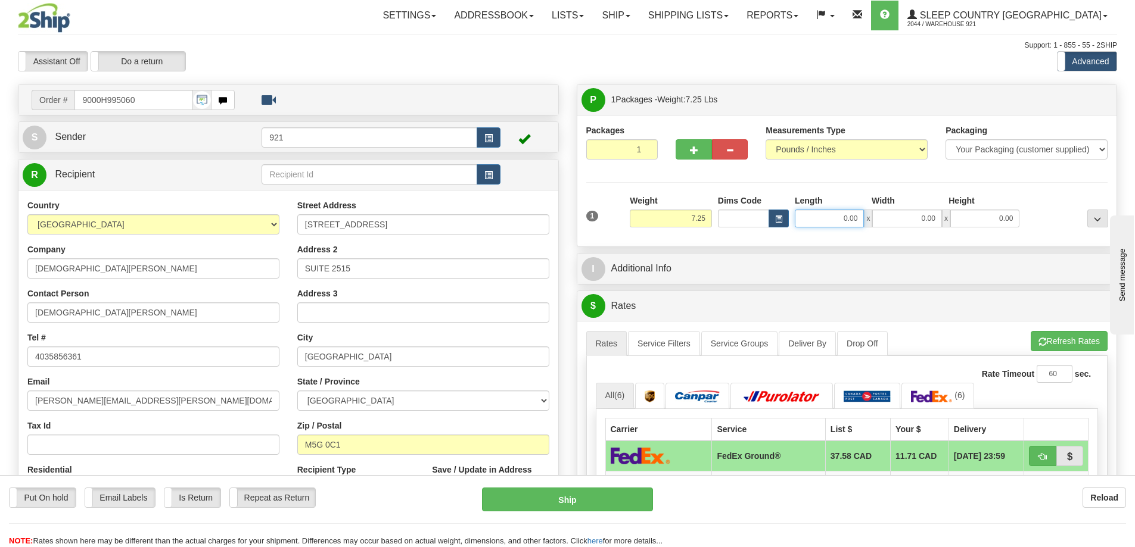
click at [842, 210] on input "0.00" at bounding box center [829, 219] width 69 height 18
type input "8.00"
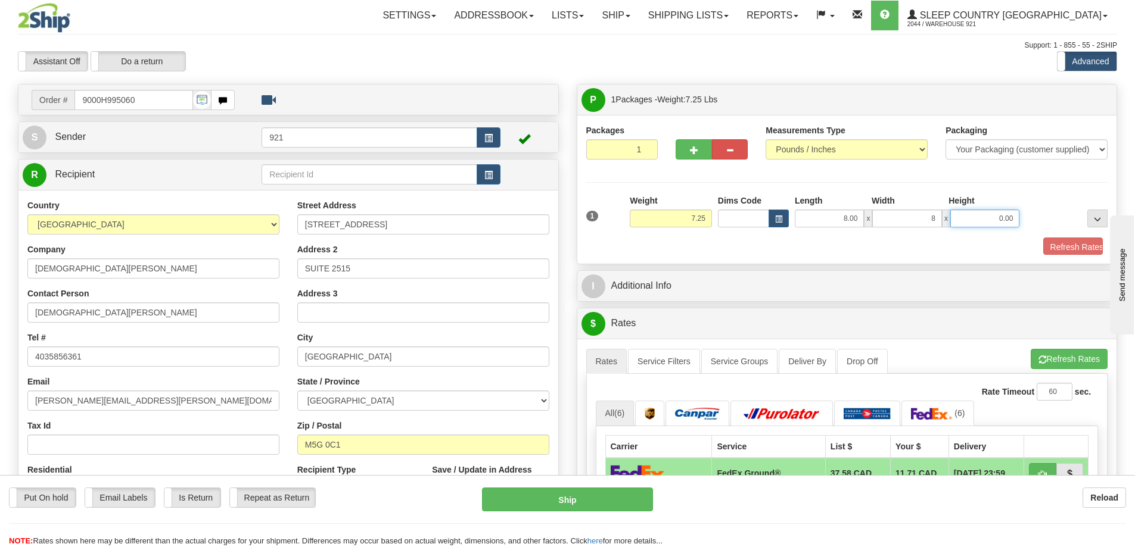
type input "8.00"
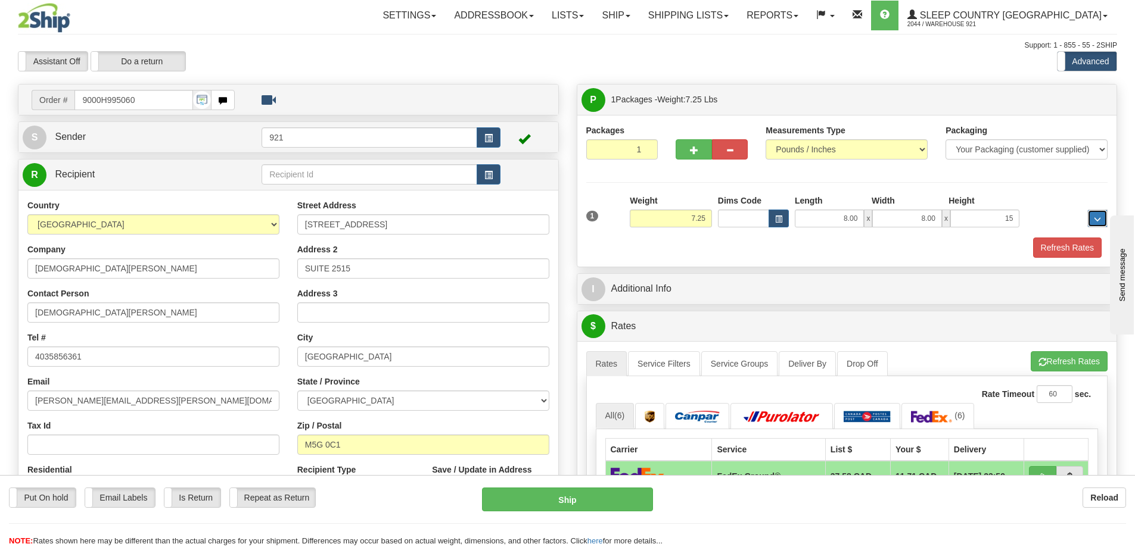
type input "15.00"
click at [1039, 369] on button "Refresh Rates" at bounding box center [1069, 361] width 77 height 20
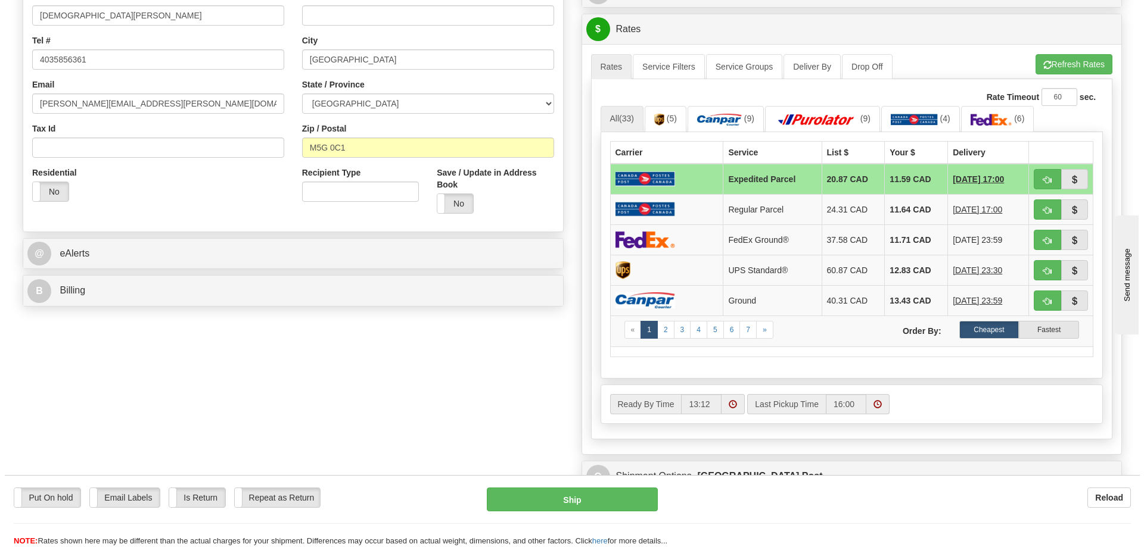
scroll to position [298, 0]
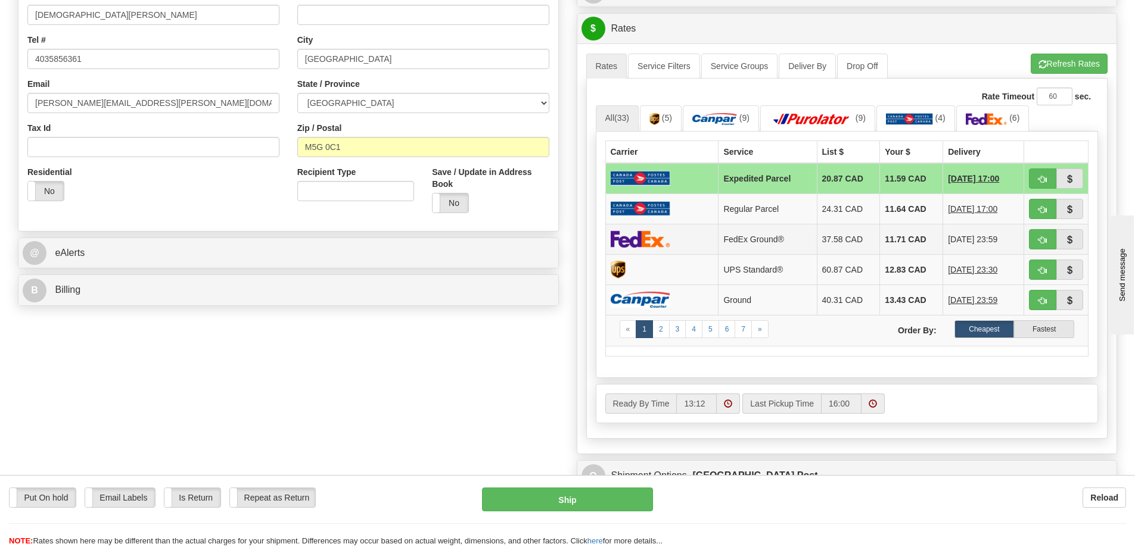
click at [665, 239] on img at bounding box center [641, 239] width 60 height 17
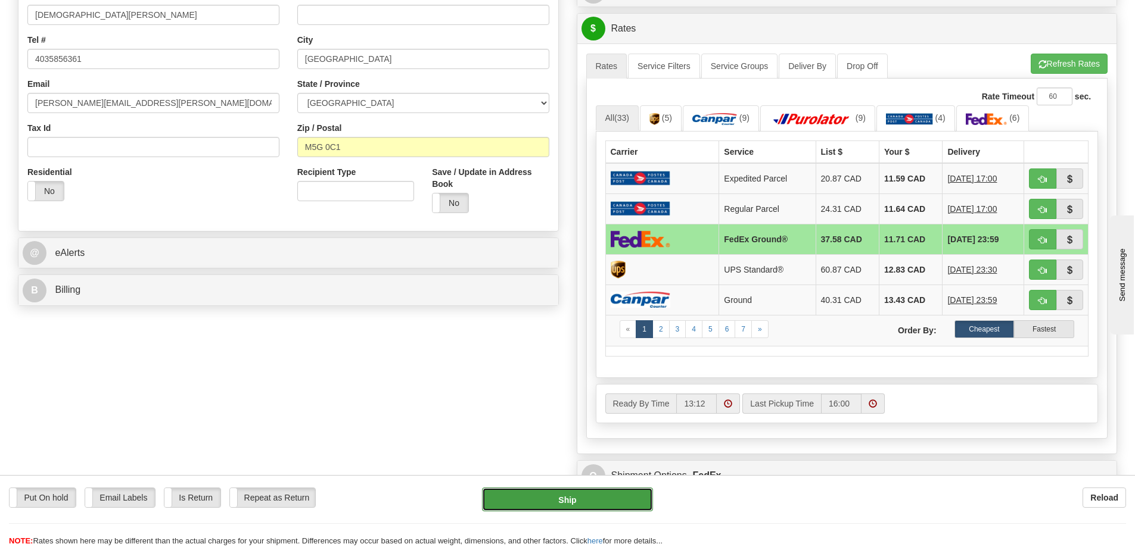
click at [625, 498] on button "Ship" at bounding box center [567, 500] width 171 height 24
type input "92"
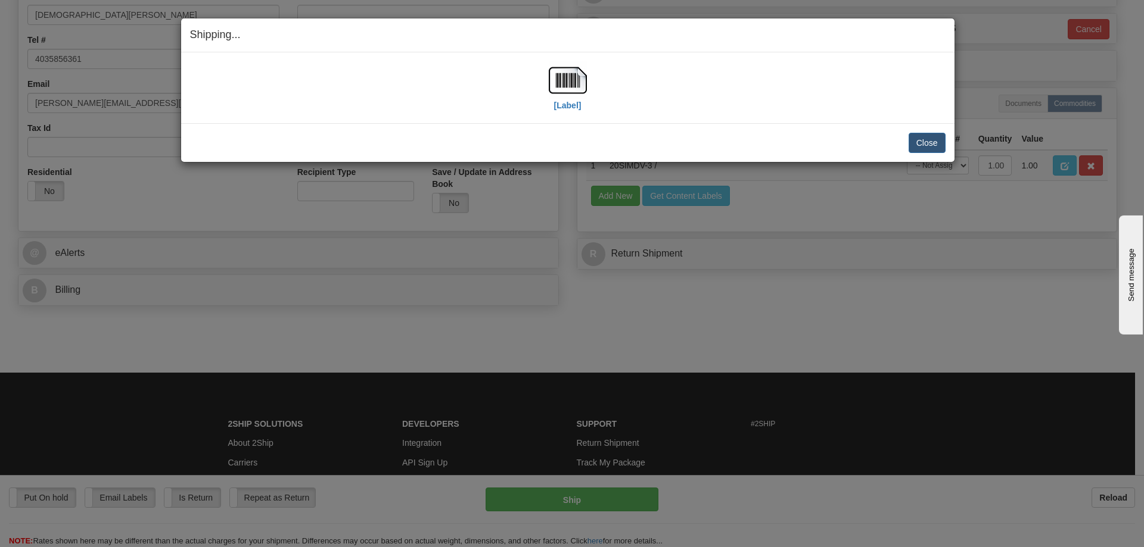
click at [569, 48] on div "Shipping... Your SHIPMENT will EXPIRE in" at bounding box center [567, 35] width 773 height 34
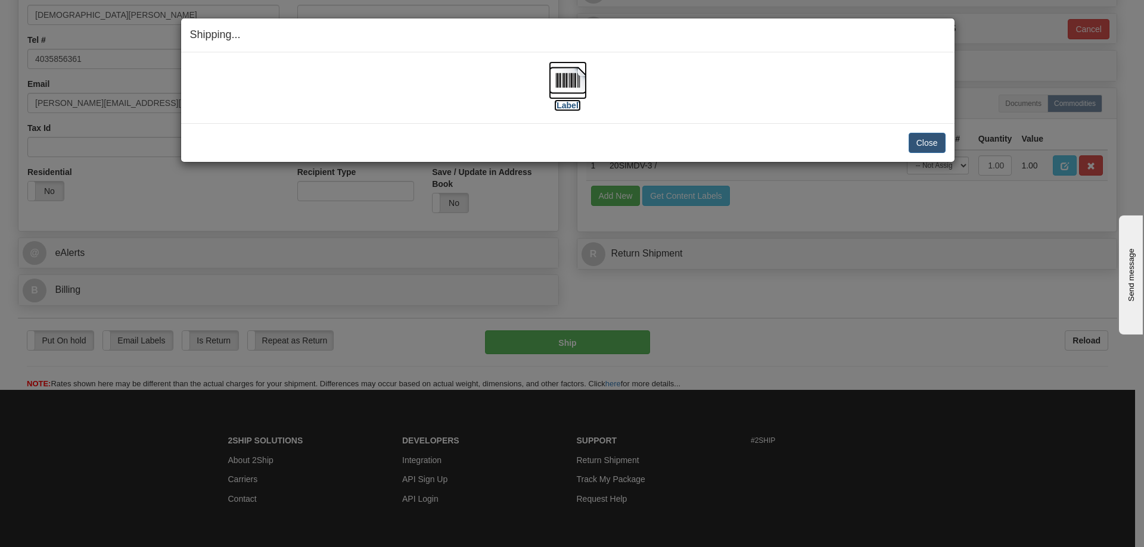
click at [565, 80] on img at bounding box center [568, 80] width 38 height 38
drag, startPoint x: 773, startPoint y: 122, endPoint x: 784, endPoint y: 123, distance: 11.3
click at [776, 122] on div "[Label] IMPORTANT NOTICE Embassy / Consulate / Government Building / Hospital C…" at bounding box center [567, 87] width 773 height 71
click at [922, 142] on button "Close" at bounding box center [926, 143] width 37 height 20
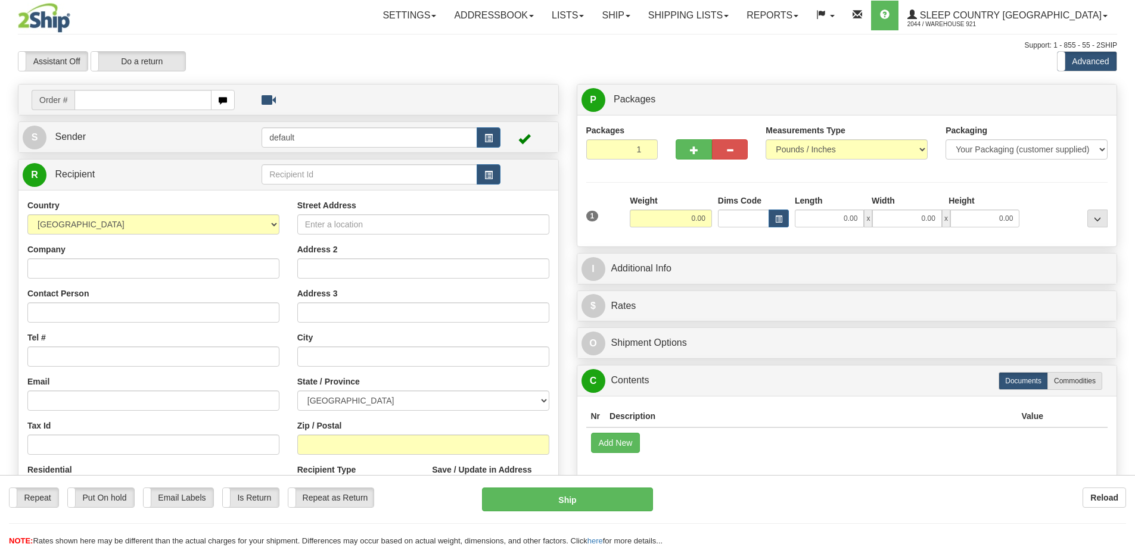
click at [157, 95] on input "text" at bounding box center [142, 100] width 137 height 20
type input "9000H996472"
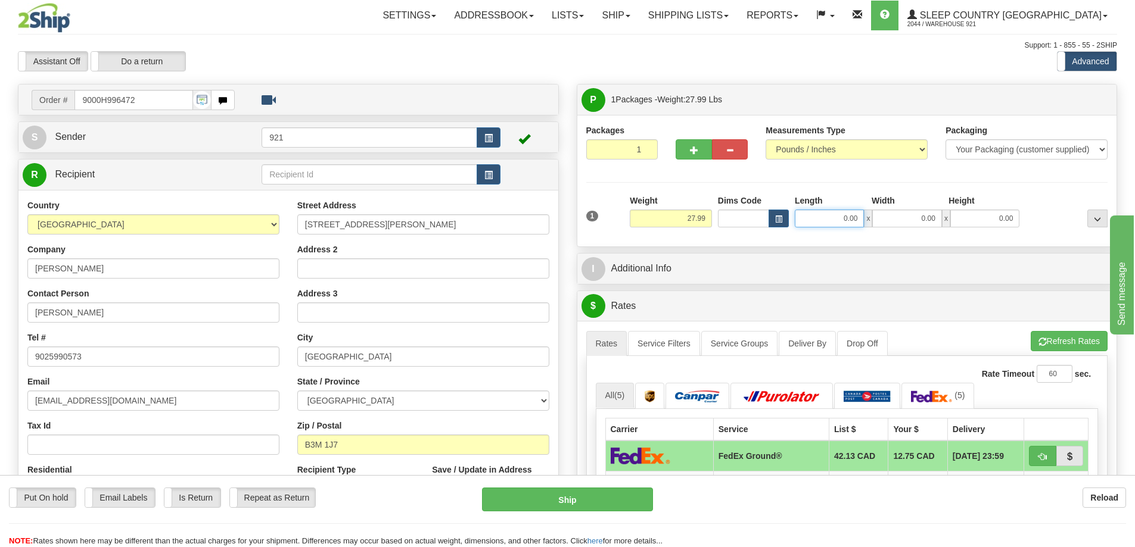
click at [824, 218] on input "0.00" at bounding box center [829, 219] width 69 height 18
type input "15.00"
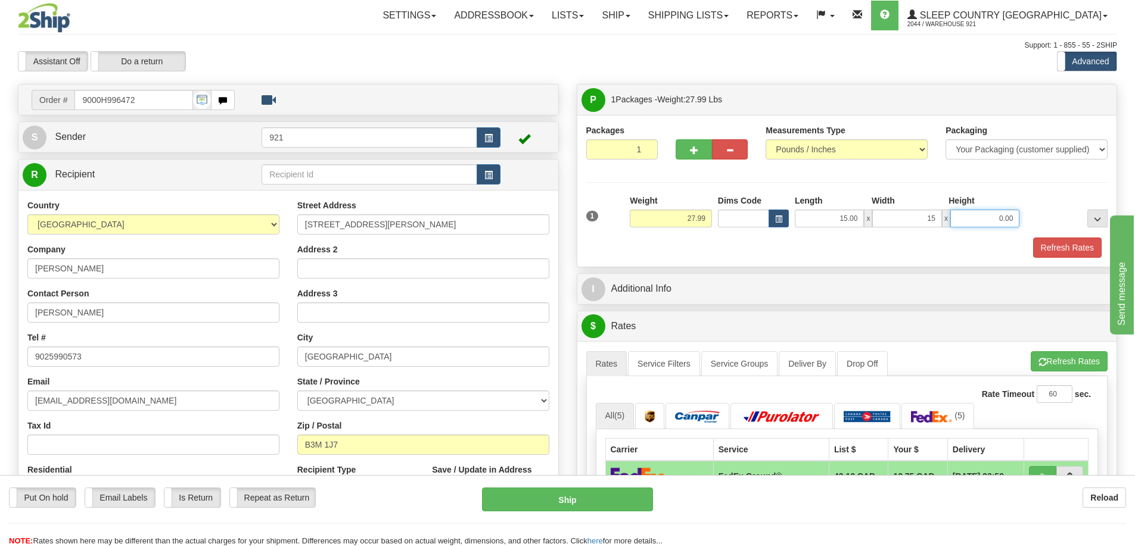
type input "15.00"
type input "2"
type input "55.00"
click at [1045, 360] on button "Refresh Rates" at bounding box center [1069, 361] width 77 height 20
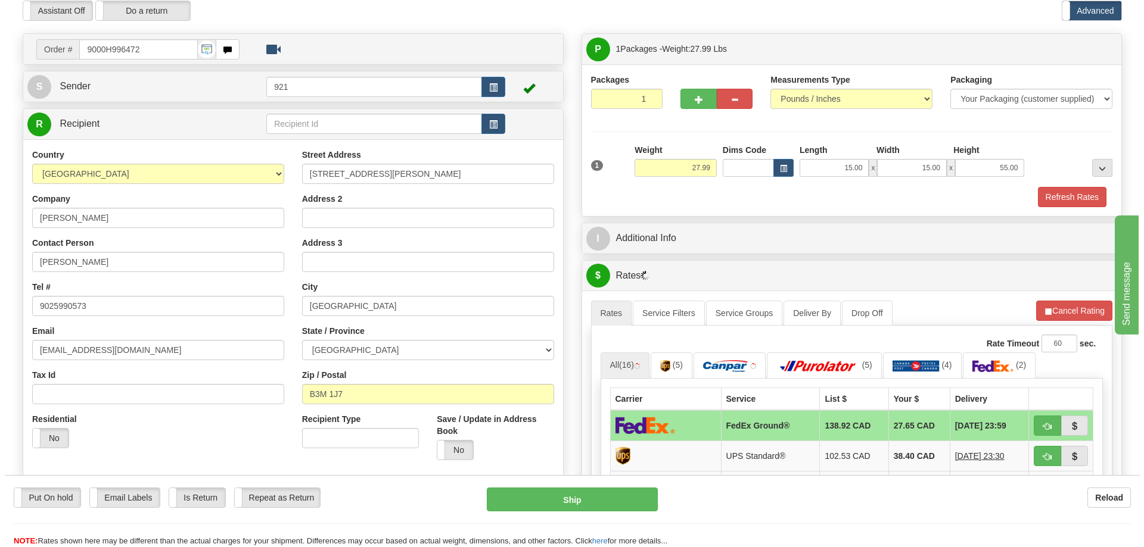
scroll to position [119, 0]
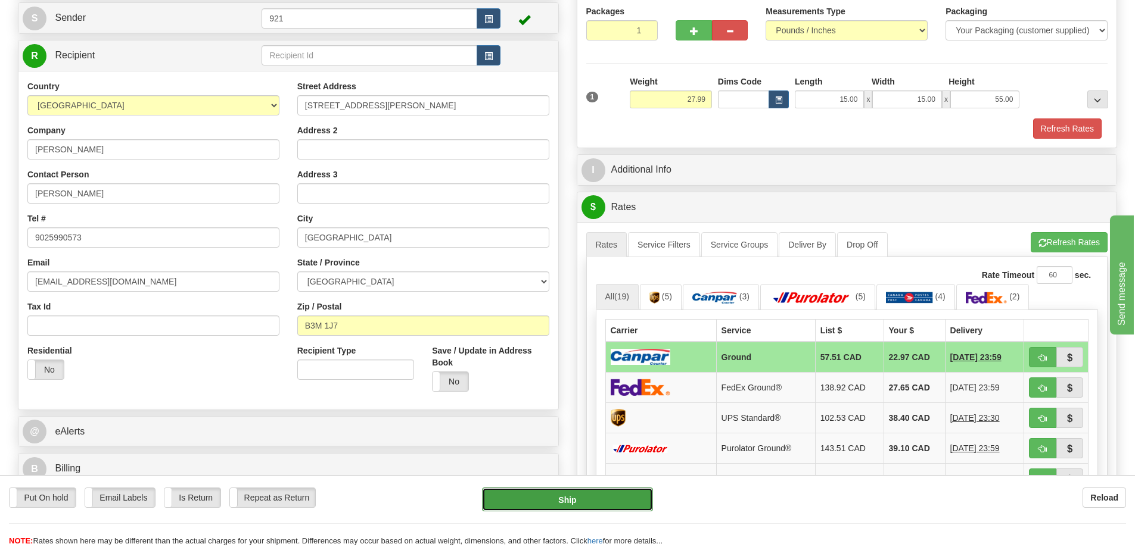
click at [603, 496] on button "Ship" at bounding box center [567, 500] width 171 height 24
type input "1"
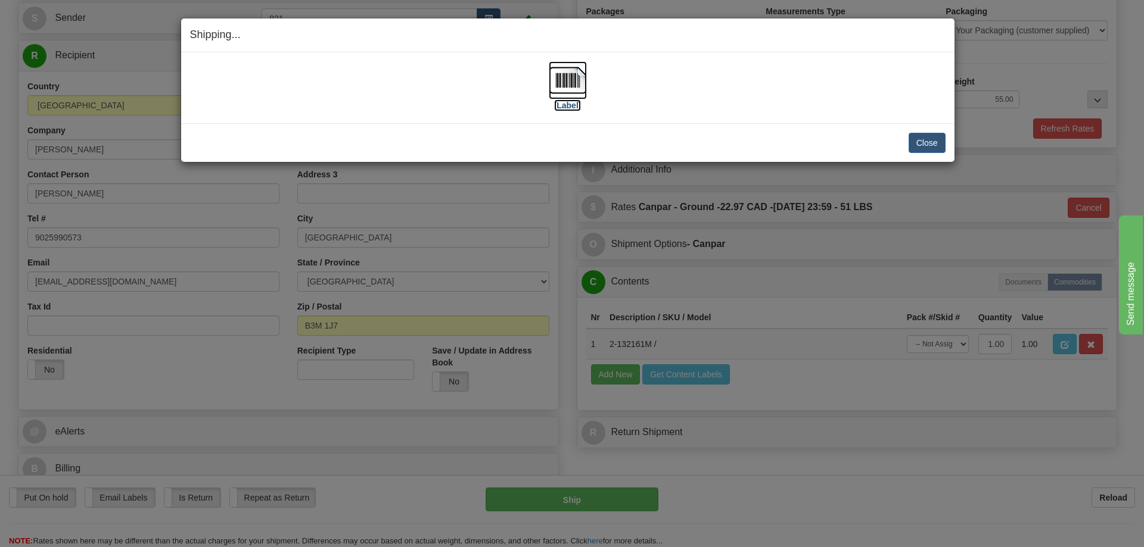
click at [569, 84] on img at bounding box center [568, 80] width 38 height 38
drag, startPoint x: 795, startPoint y: 141, endPoint x: 842, endPoint y: 147, distance: 47.5
click at [795, 141] on div "Close Cancel" at bounding box center [567, 143] width 755 height 20
click at [921, 148] on button "Close" at bounding box center [926, 143] width 37 height 20
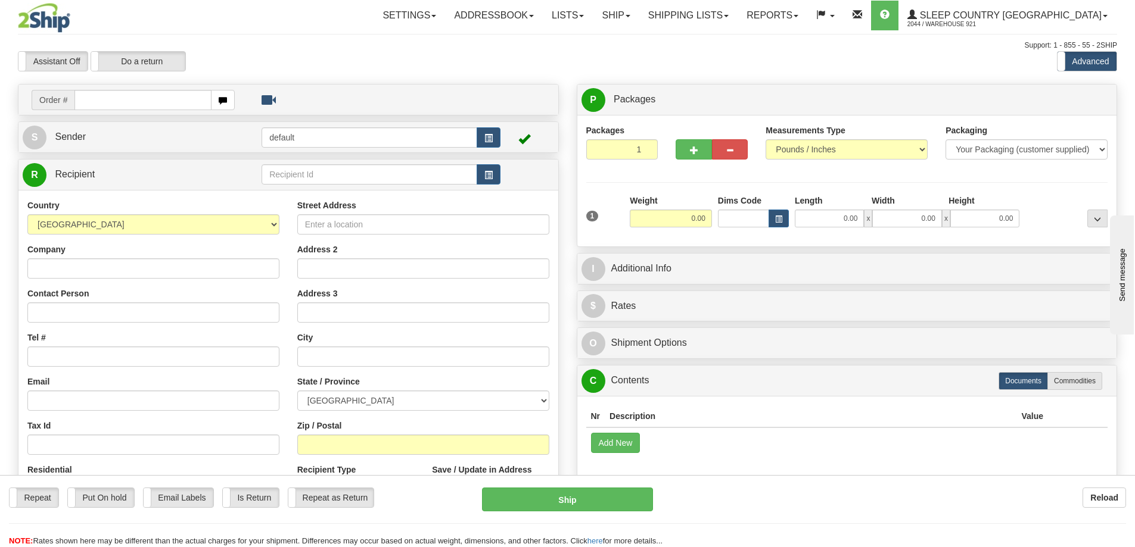
click at [126, 104] on input "text" at bounding box center [142, 100] width 137 height 20
paste input "9000H995532"
type input "9000H995532"
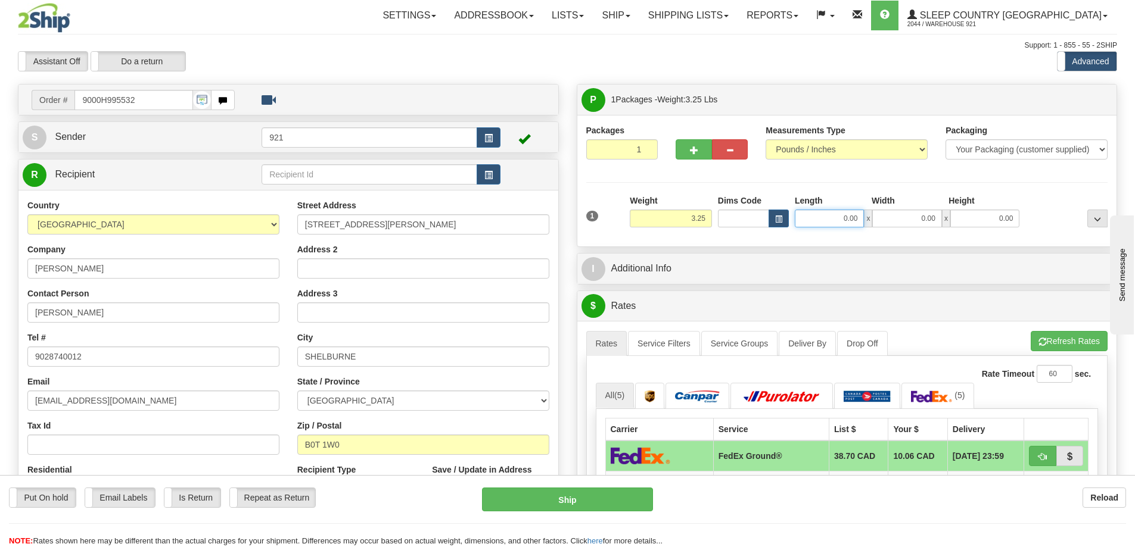
click at [832, 225] on input "0.00" at bounding box center [829, 219] width 69 height 18
type input "25.00"
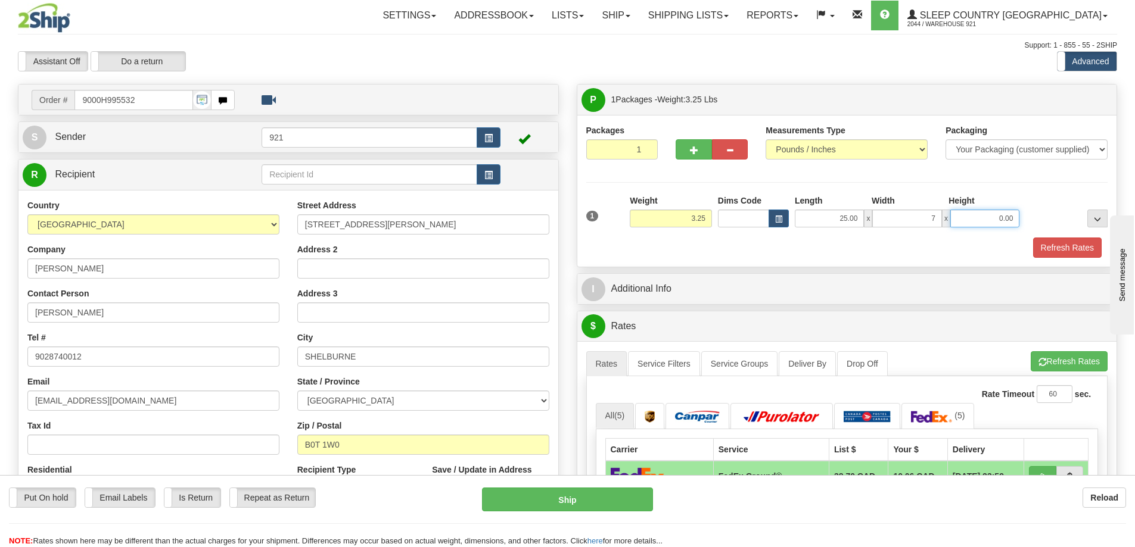
type input "7.00"
type input "16.00"
click at [1060, 362] on button "Refresh Rates" at bounding box center [1069, 361] width 77 height 20
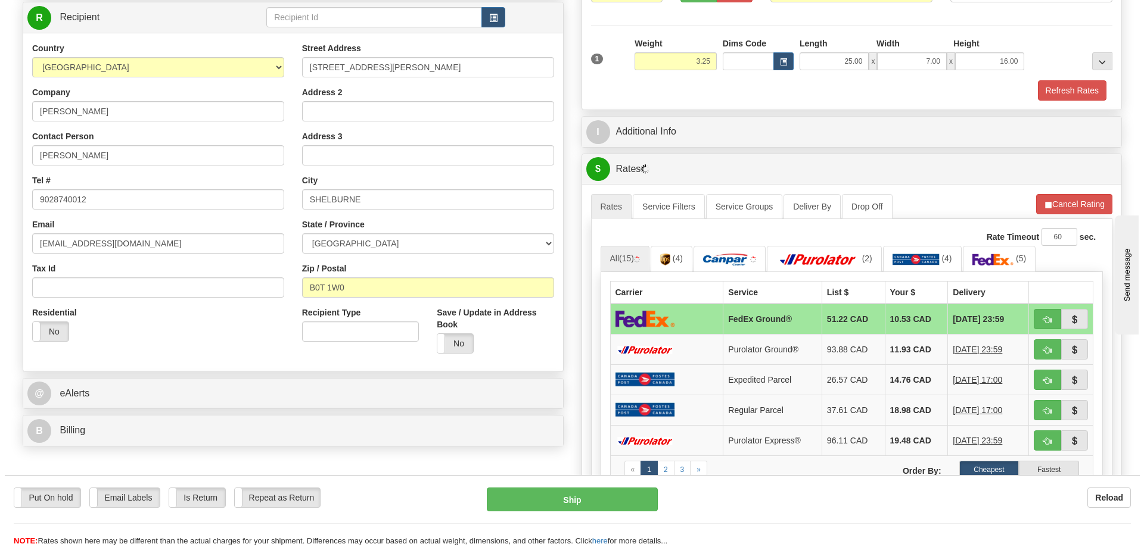
scroll to position [179, 0]
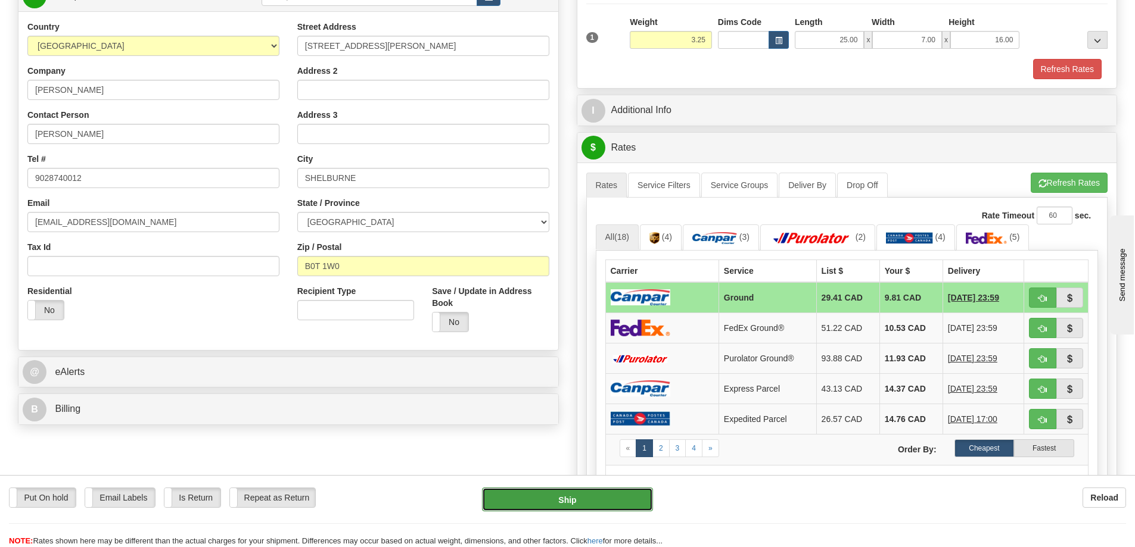
click at [609, 495] on button "Ship" at bounding box center [567, 500] width 171 height 24
type input "1"
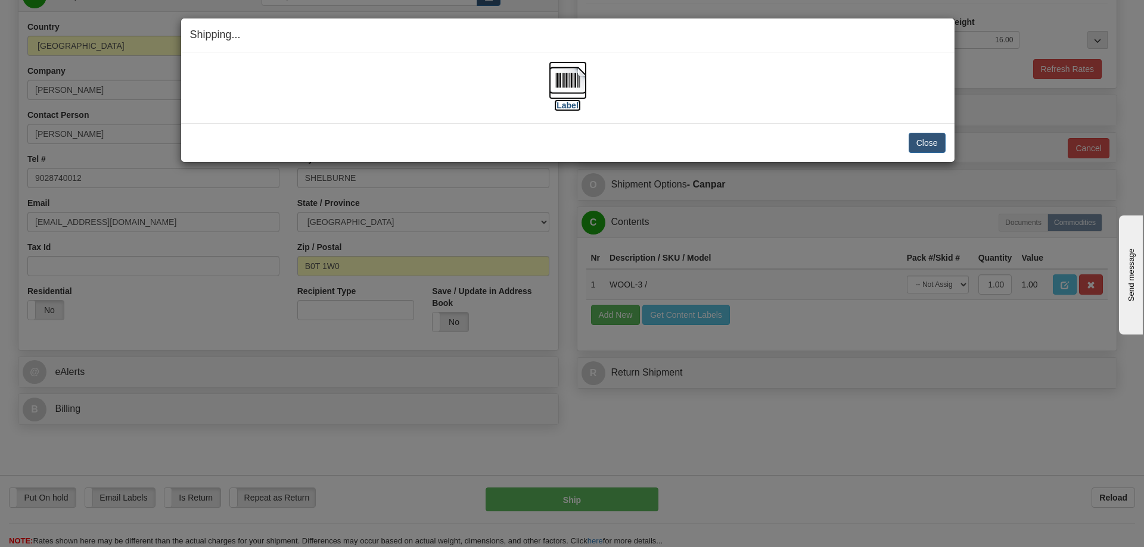
click at [568, 89] on img at bounding box center [568, 80] width 38 height 38
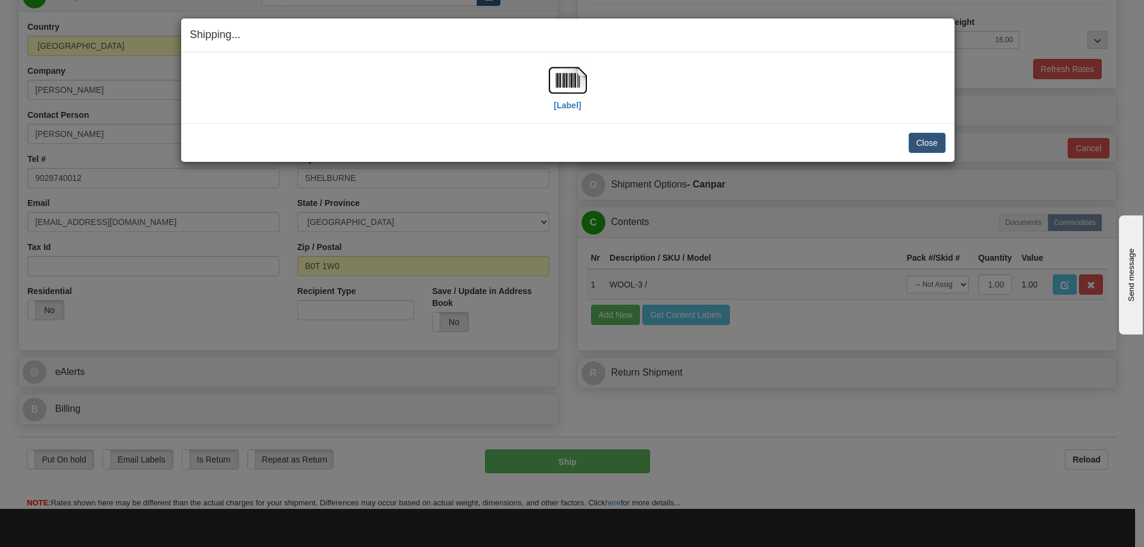
drag, startPoint x: 877, startPoint y: 142, endPoint x: 895, endPoint y: 142, distance: 17.9
click at [877, 142] on div "Close Cancel" at bounding box center [567, 143] width 755 height 20
click at [918, 144] on button "Close" at bounding box center [926, 143] width 37 height 20
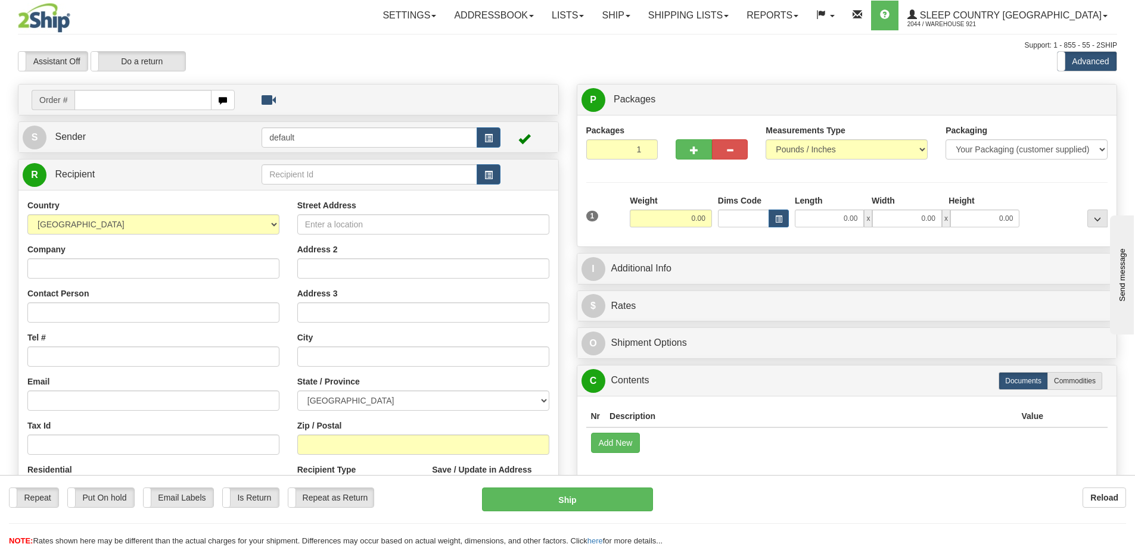
click at [91, 95] on input "text" at bounding box center [142, 100] width 137 height 20
type input "9000H992623"
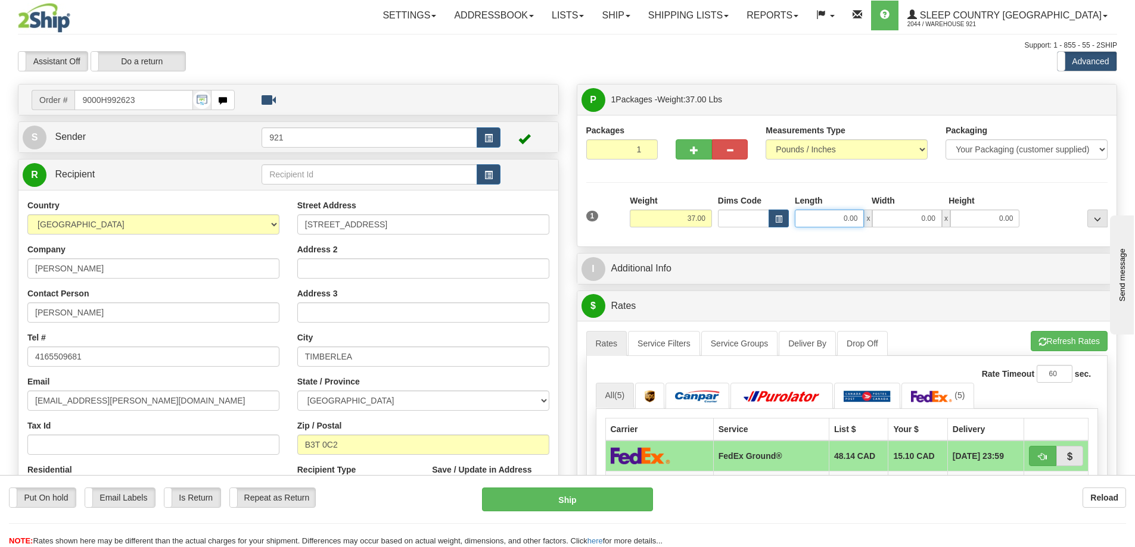
click at [841, 217] on input "0.00" at bounding box center [829, 219] width 69 height 18
type input "19.00"
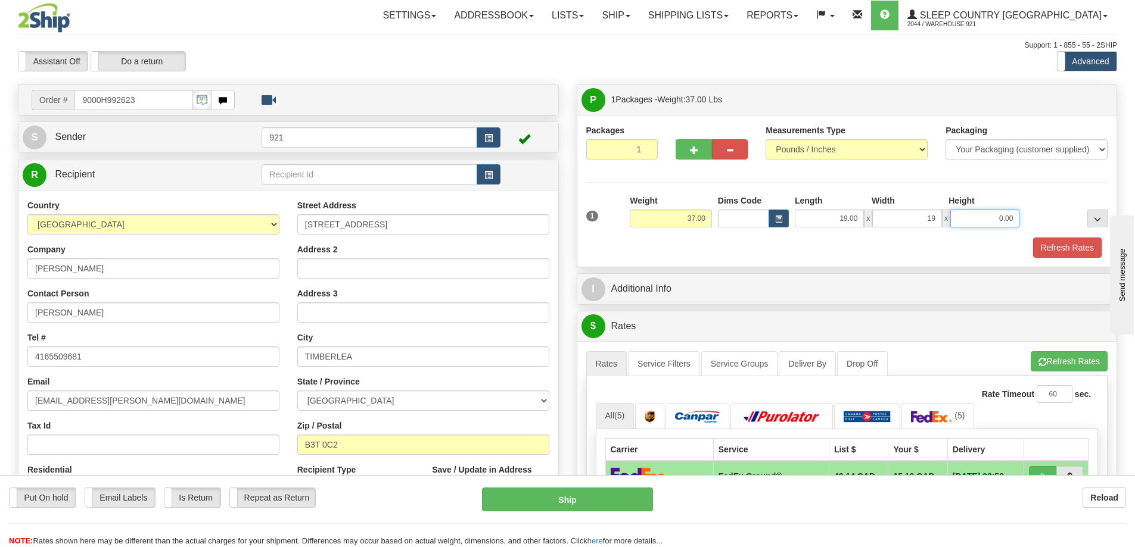
type input "19.00"
type input "40.00"
click at [1038, 365] on span "button" at bounding box center [1042, 363] width 8 height 8
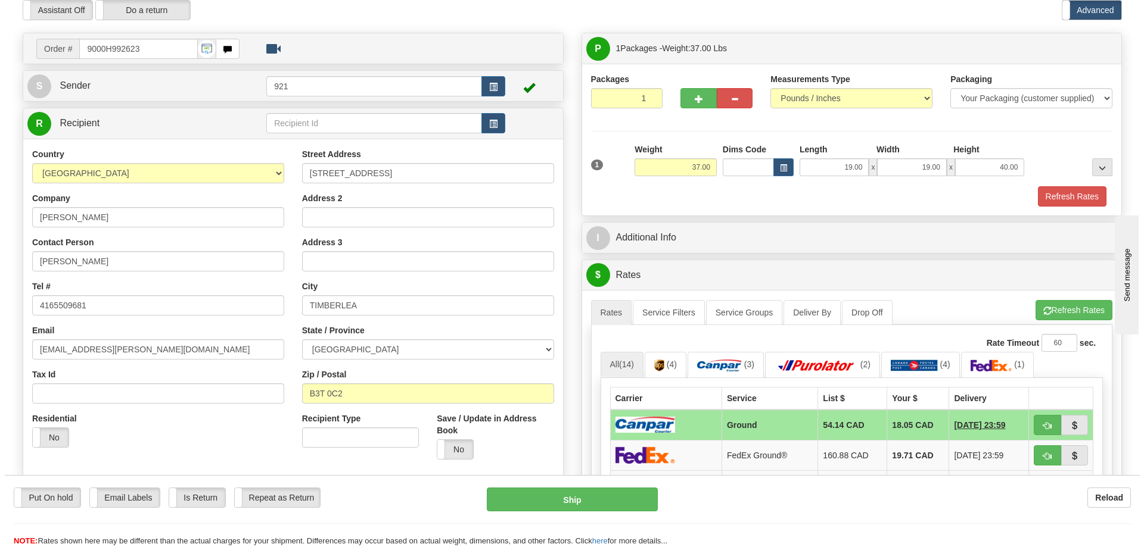
scroll to position [119, 0]
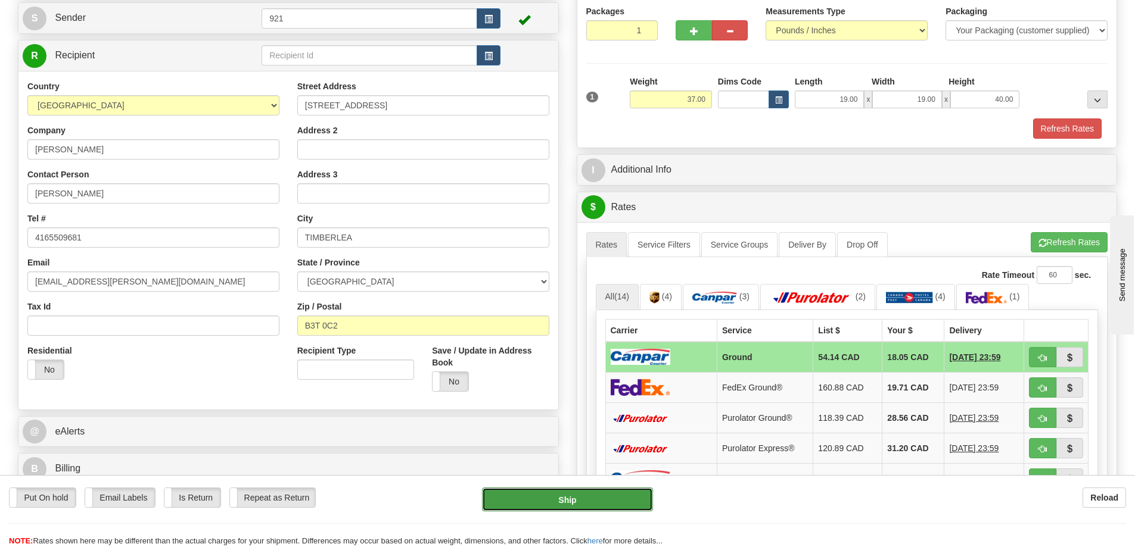
click at [611, 489] on button "Ship" at bounding box center [567, 500] width 171 height 24
type input "1"
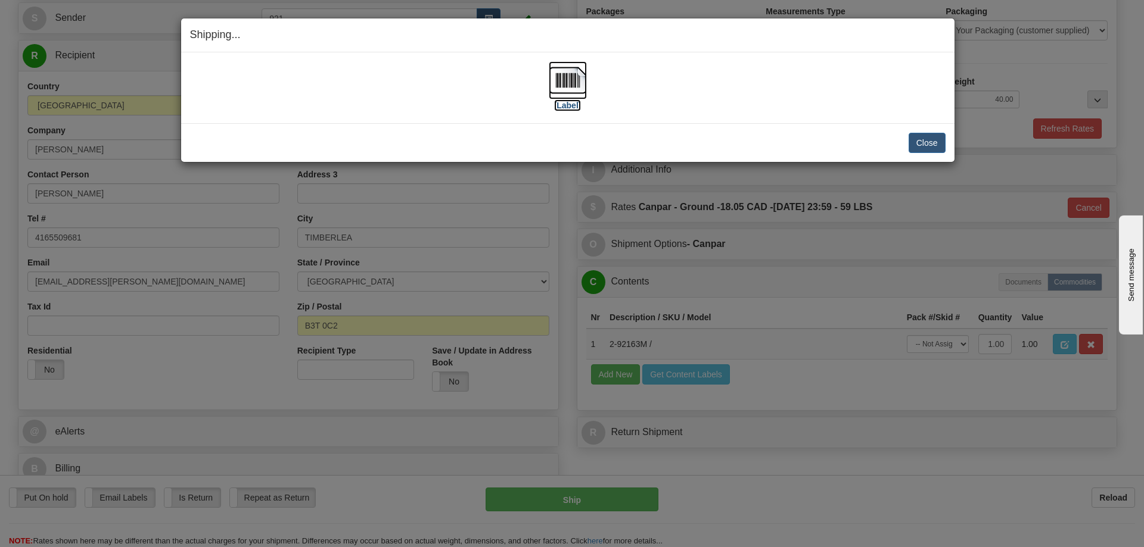
click at [564, 92] on img at bounding box center [568, 80] width 38 height 38
click at [911, 135] on button "Close" at bounding box center [926, 143] width 37 height 20
